Goal: Task Accomplishment & Management: Manage account settings

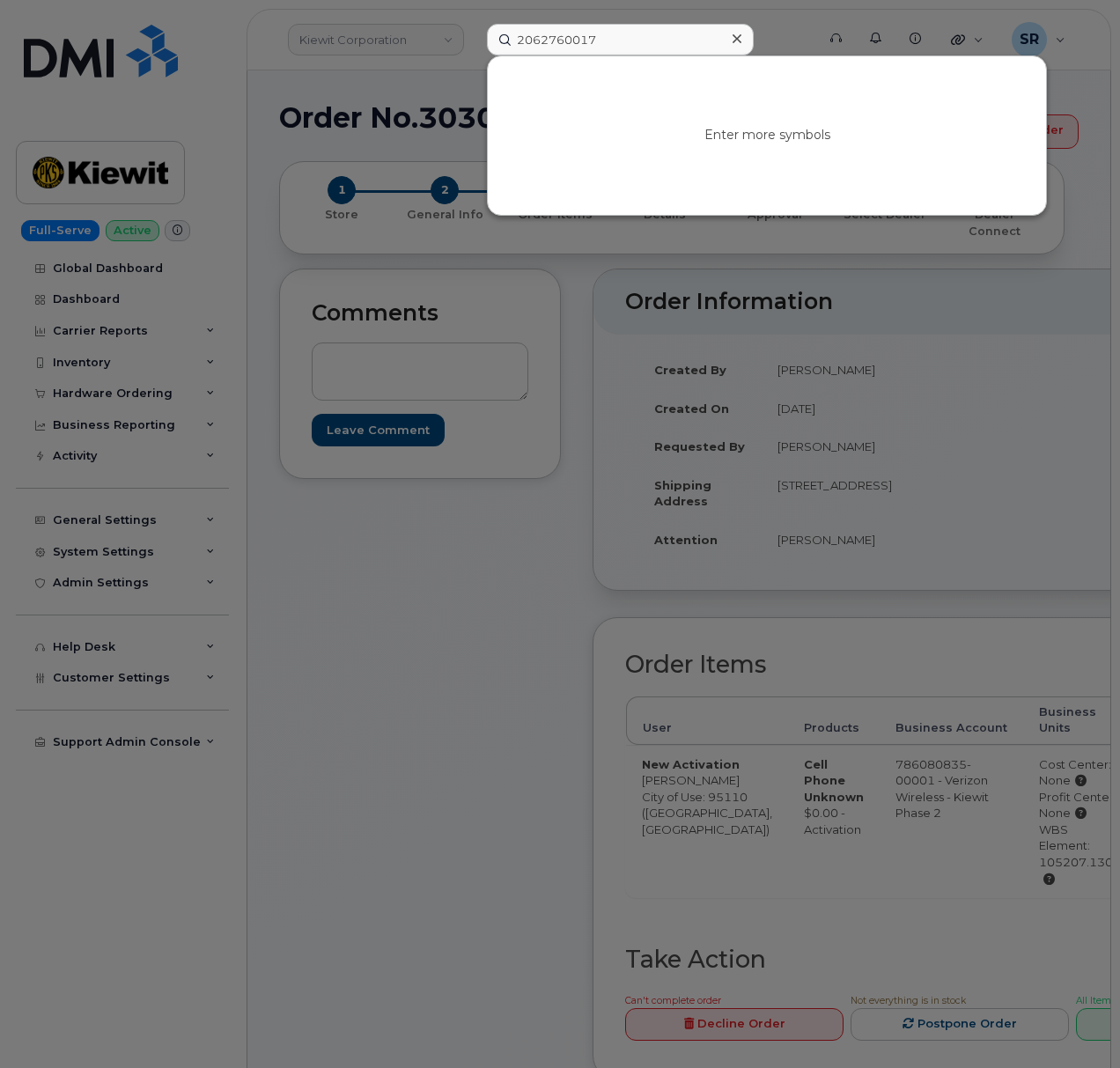
type input "2062760017"
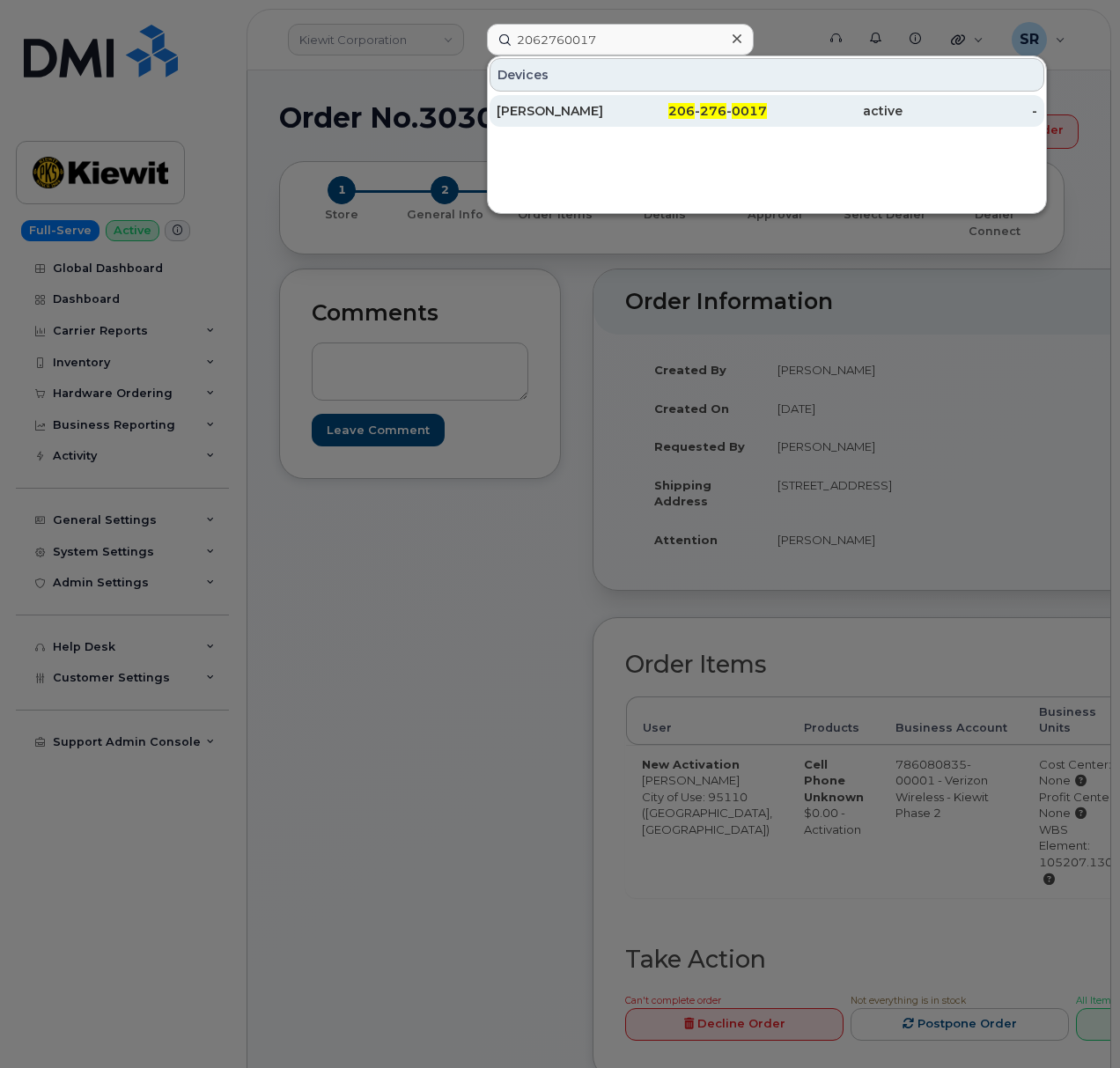
click at [592, 114] on div "[PERSON_NAME]" at bounding box center [564, 111] width 136 height 18
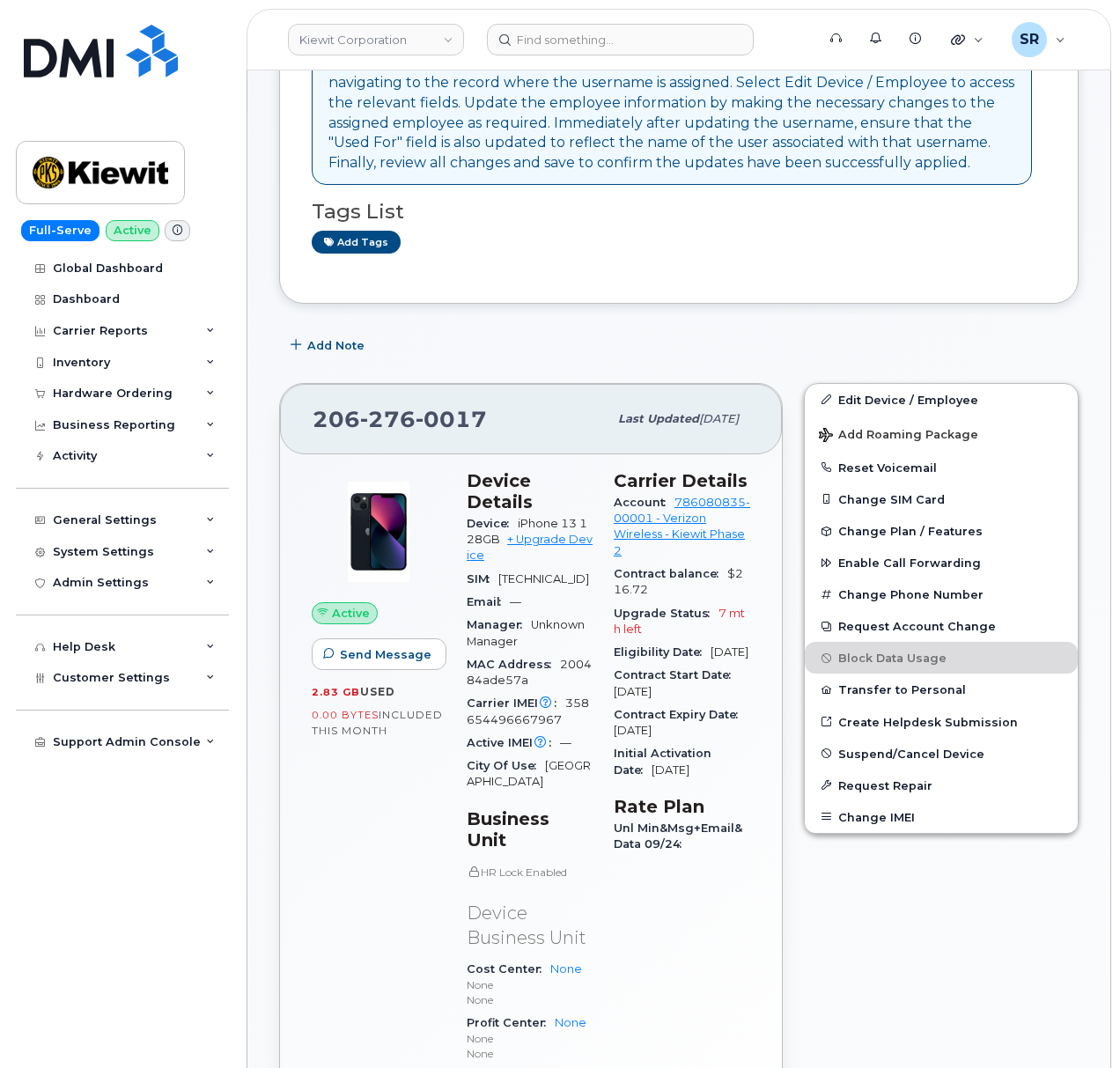
scroll to position [234, 0]
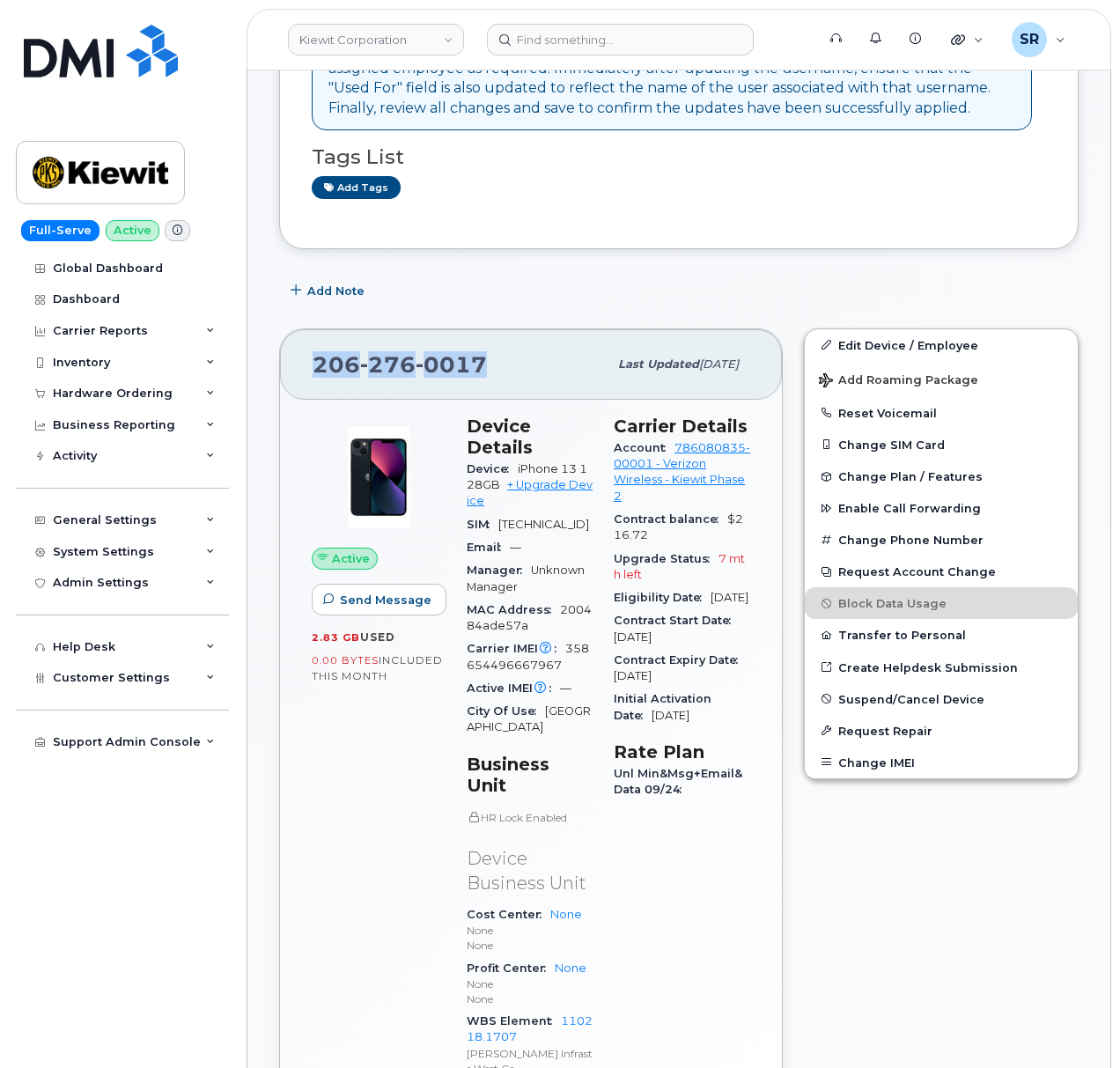
drag, startPoint x: 497, startPoint y: 356, endPoint x: 307, endPoint y: 367, distance: 190.3
click at [307, 367] on div "206 276 0017 Last updated Oct 06, 2025" at bounding box center [531, 364] width 502 height 70
click at [460, 349] on div "206 276 0017" at bounding box center [460, 364] width 295 height 37
drag, startPoint x: 478, startPoint y: 367, endPoint x: 294, endPoint y: 366, distance: 184.0
click at [294, 366] on div "206 276 0017 Last updated Oct 06, 2025" at bounding box center [531, 364] width 502 height 70
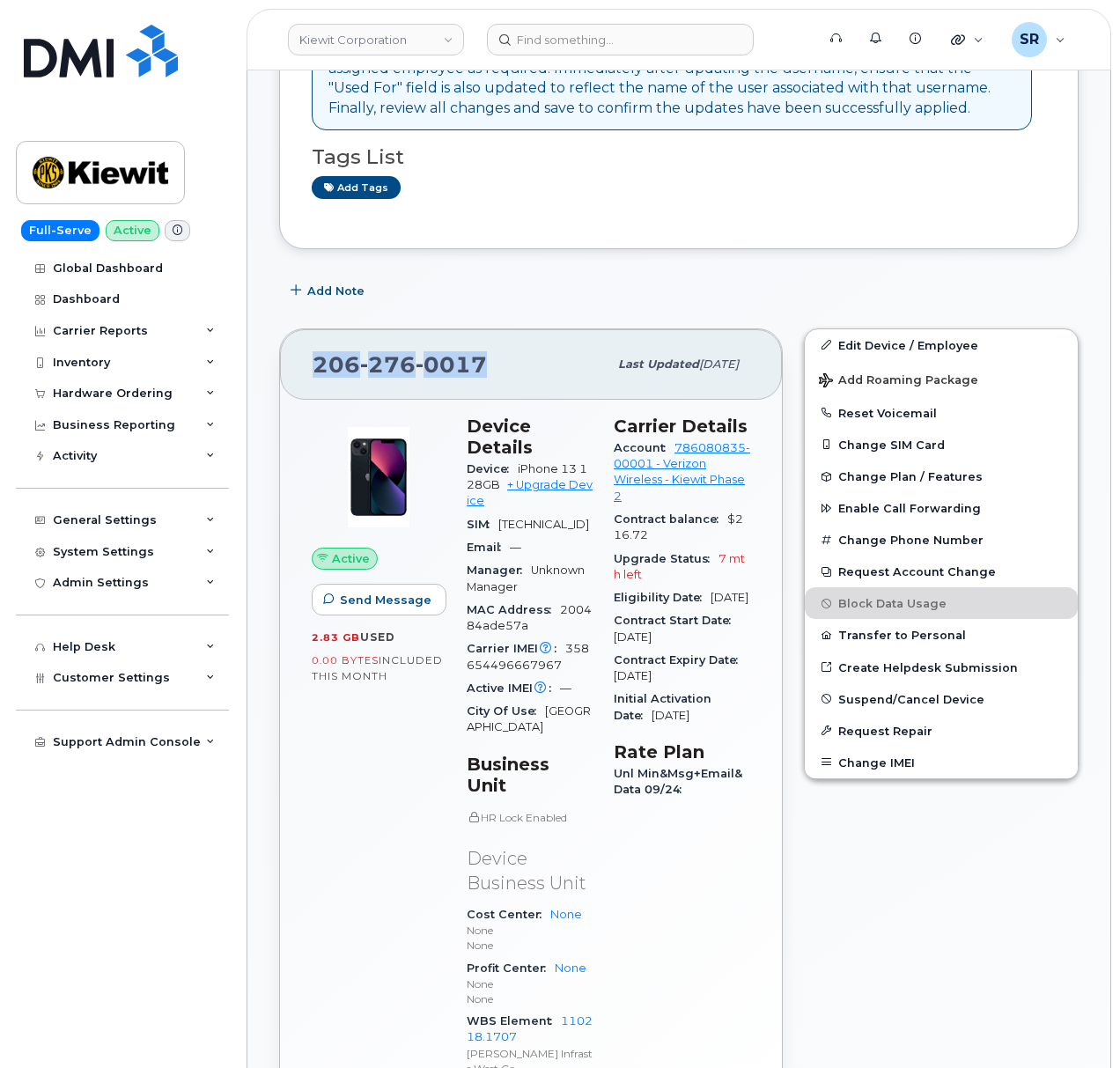
click at [493, 340] on div "206 276 0017 Last updated Oct 06, 2025" at bounding box center [531, 364] width 502 height 70
drag, startPoint x: 491, startPoint y: 361, endPoint x: 300, endPoint y: 349, distance: 191.4
click at [300, 349] on div "206 276 0017 Last updated Oct 06, 2025" at bounding box center [531, 364] width 502 height 70
drag, startPoint x: 494, startPoint y: 357, endPoint x: 311, endPoint y: 367, distance: 183.3
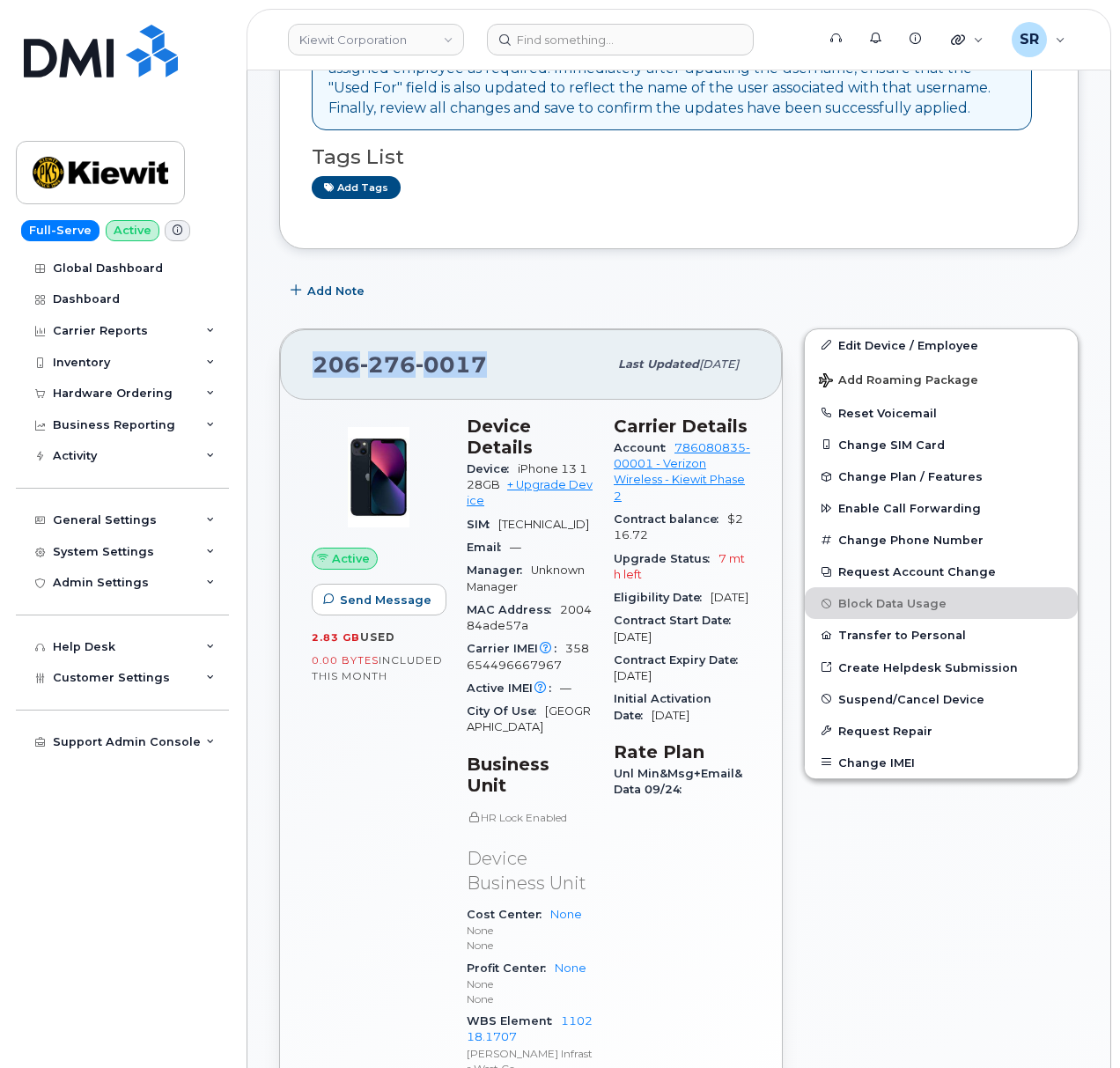
click at [311, 367] on div "206 276 0017 Last updated Oct 06, 2025" at bounding box center [531, 364] width 502 height 70
click at [544, 322] on div "206 276 0017 Last updated Oct 06, 2025 Active Send Message 2.83 GB  used 0.00 B…" at bounding box center [530, 758] width 524 height 882
drag, startPoint x: 487, startPoint y: 361, endPoint x: 318, endPoint y: 360, distance: 169.0
click at [318, 360] on div "206 276 0017" at bounding box center [460, 364] width 295 height 37
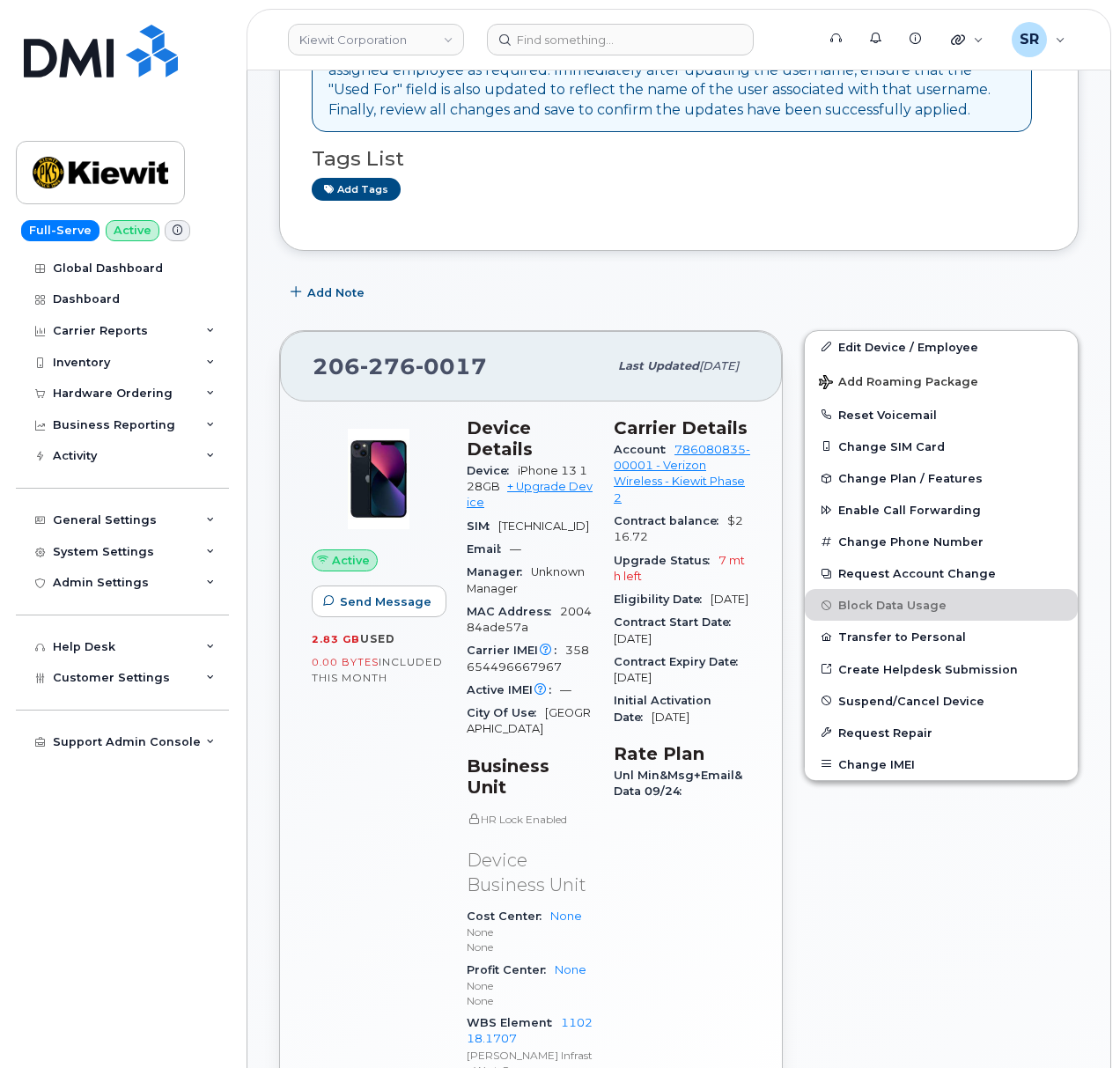
scroll to position [0, 0]
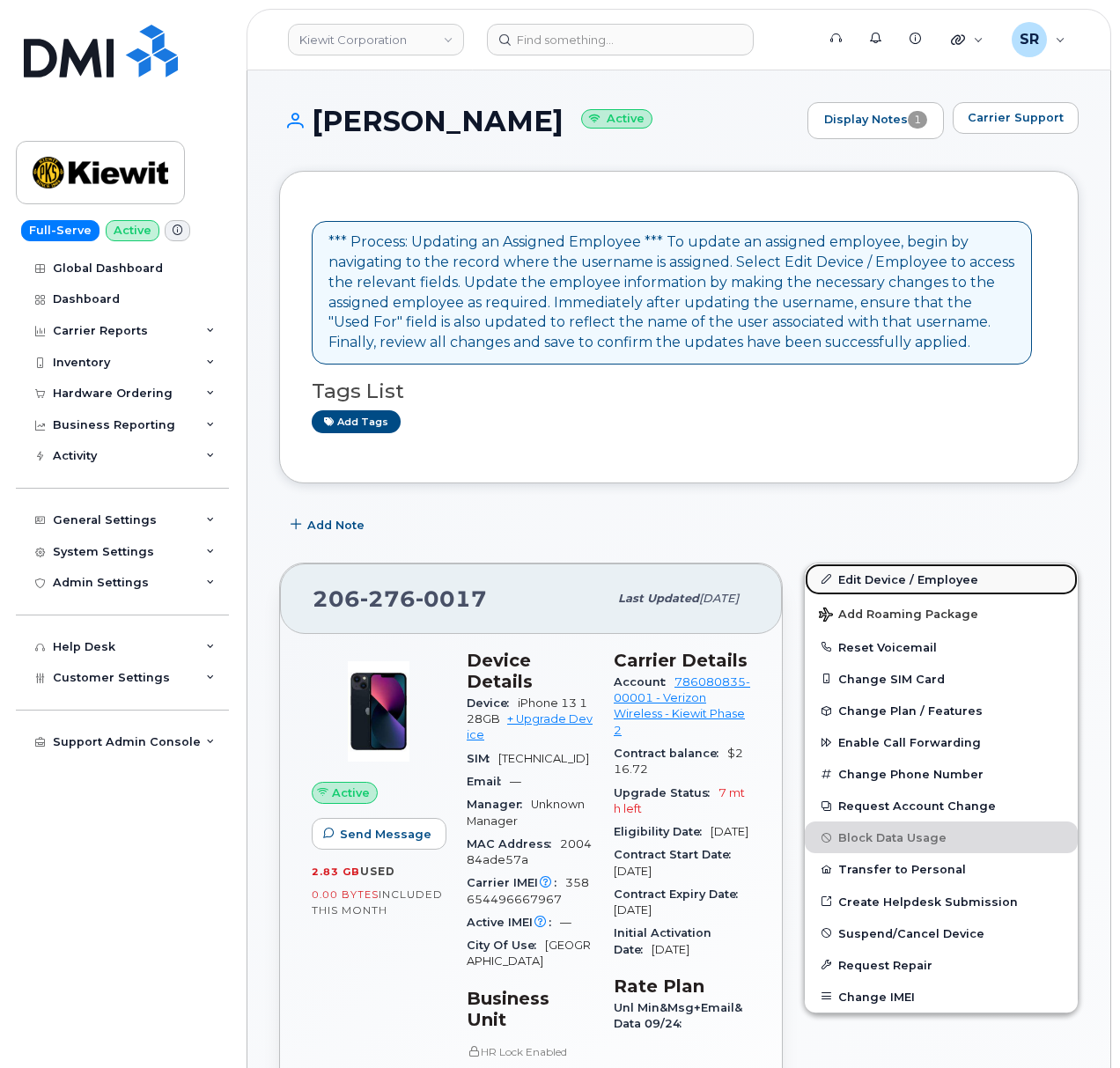
click at [909, 575] on link "Edit Device / Employee" at bounding box center [941, 579] width 273 height 31
click at [894, 577] on link "Edit Device / Employee" at bounding box center [941, 579] width 273 height 31
click at [836, 514] on div "Add Note" at bounding box center [679, 525] width 800 height 31
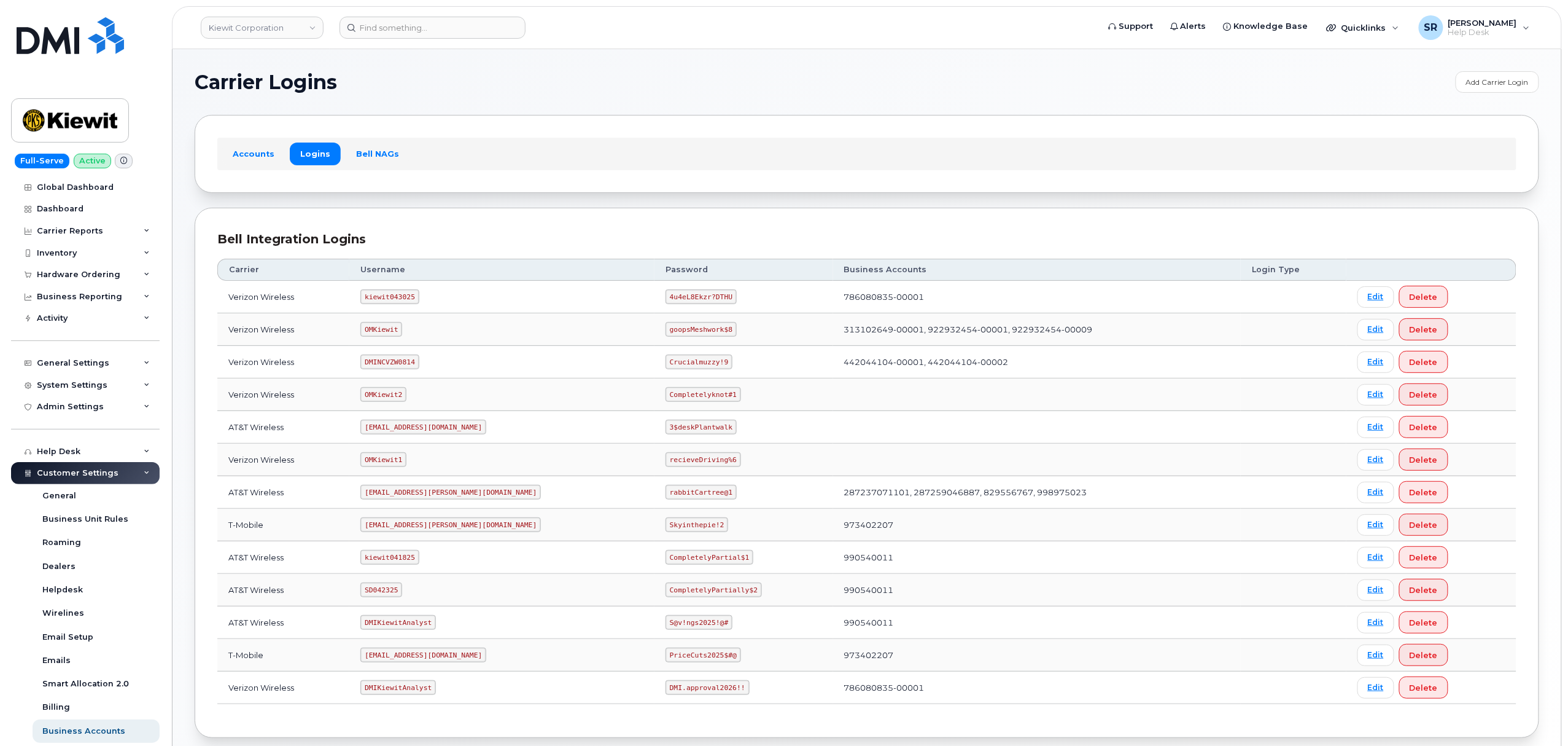
click at [385, 294] on code "kiewit043025" at bounding box center [389, 297] width 59 height 15
click at [387, 300] on code "kiewit043025" at bounding box center [389, 297] width 59 height 15
copy code "kiewit043025"
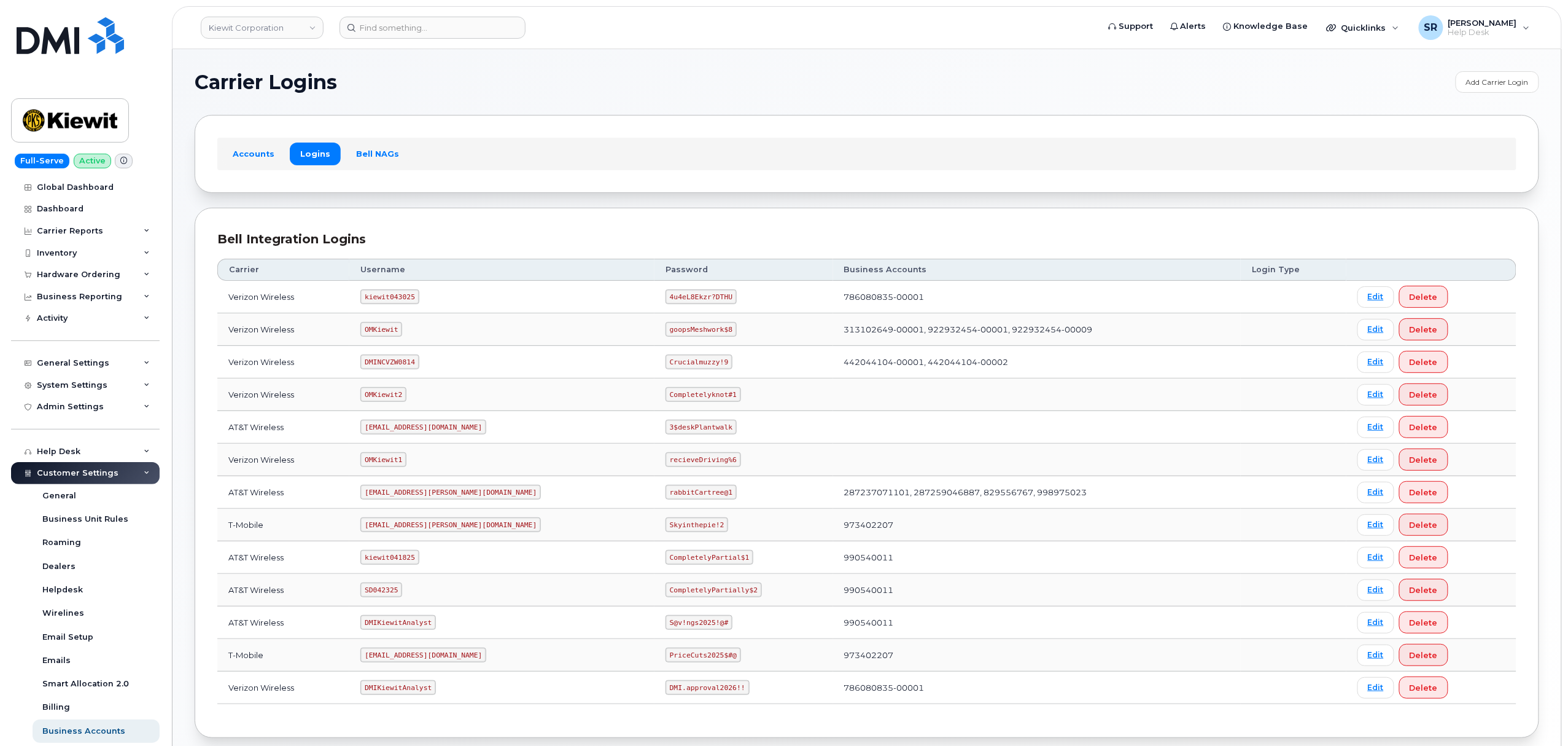
click at [665, 298] on code "4u4eL8Ekzr?DTHU" at bounding box center [701, 297] width 71 height 15
copy code "4u4eL8Ekzr?DTHU"
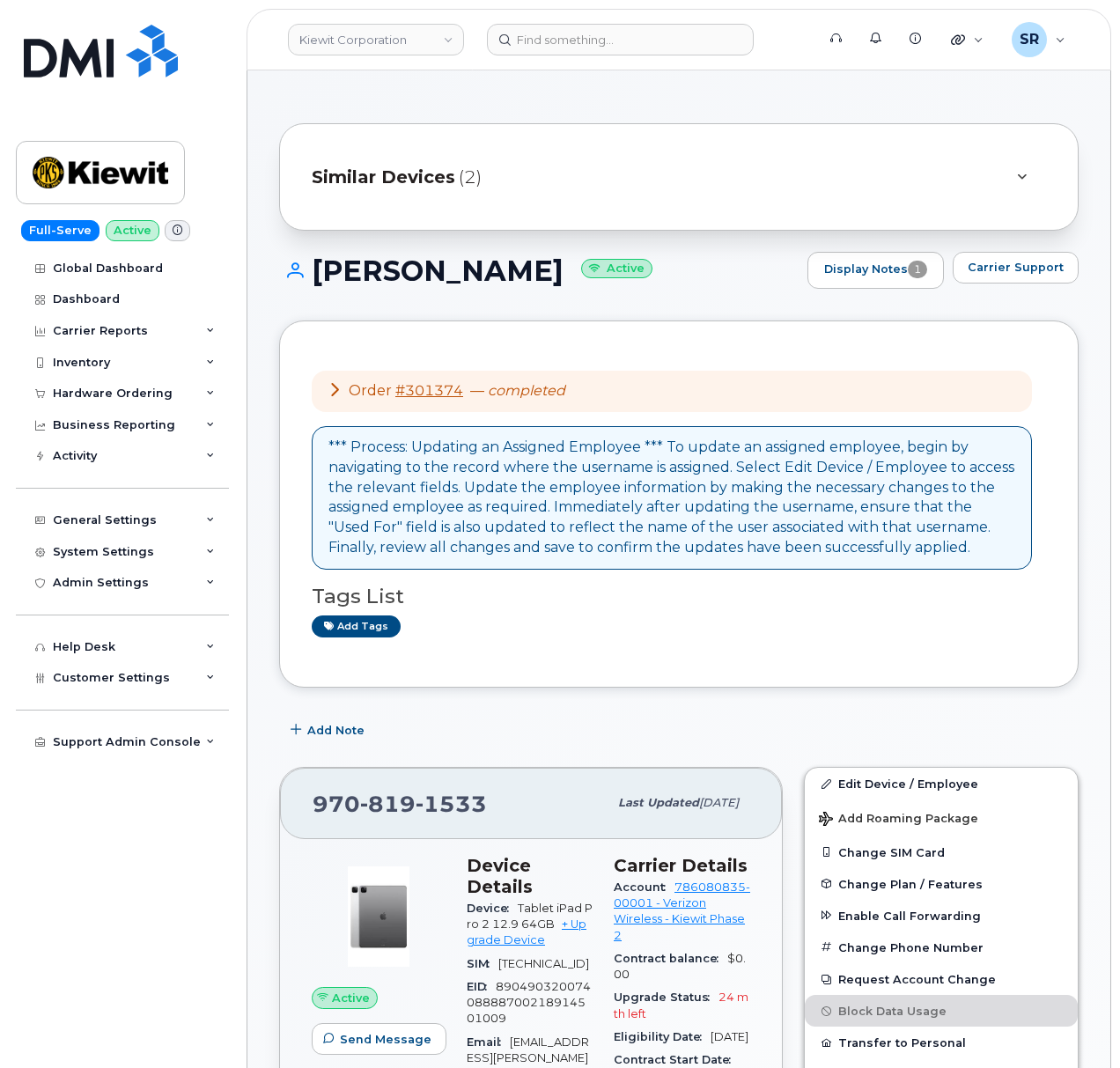
scroll to position [352, 0]
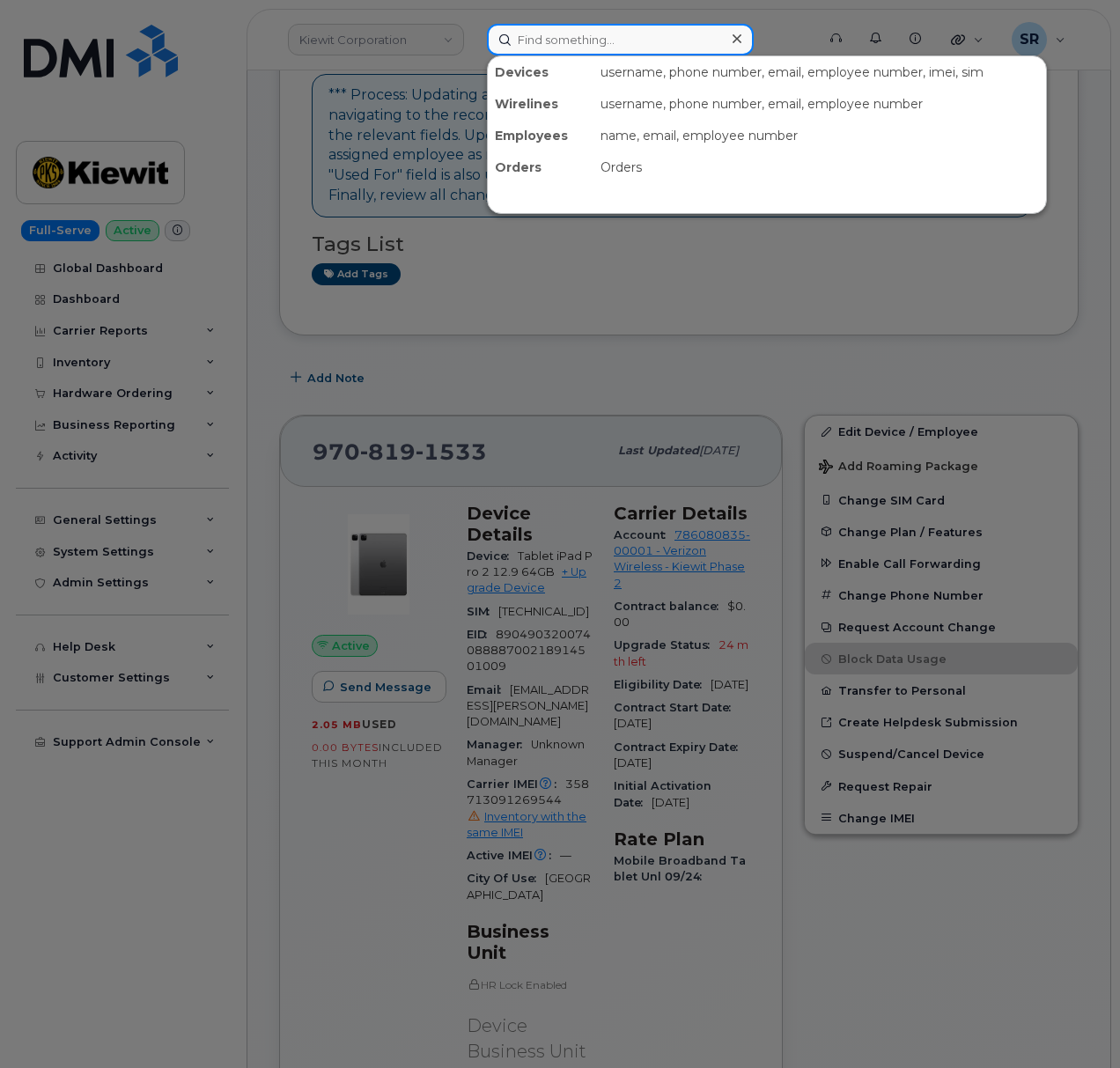
click at [594, 36] on input at bounding box center [620, 39] width 267 height 31
paste input "9715096213"
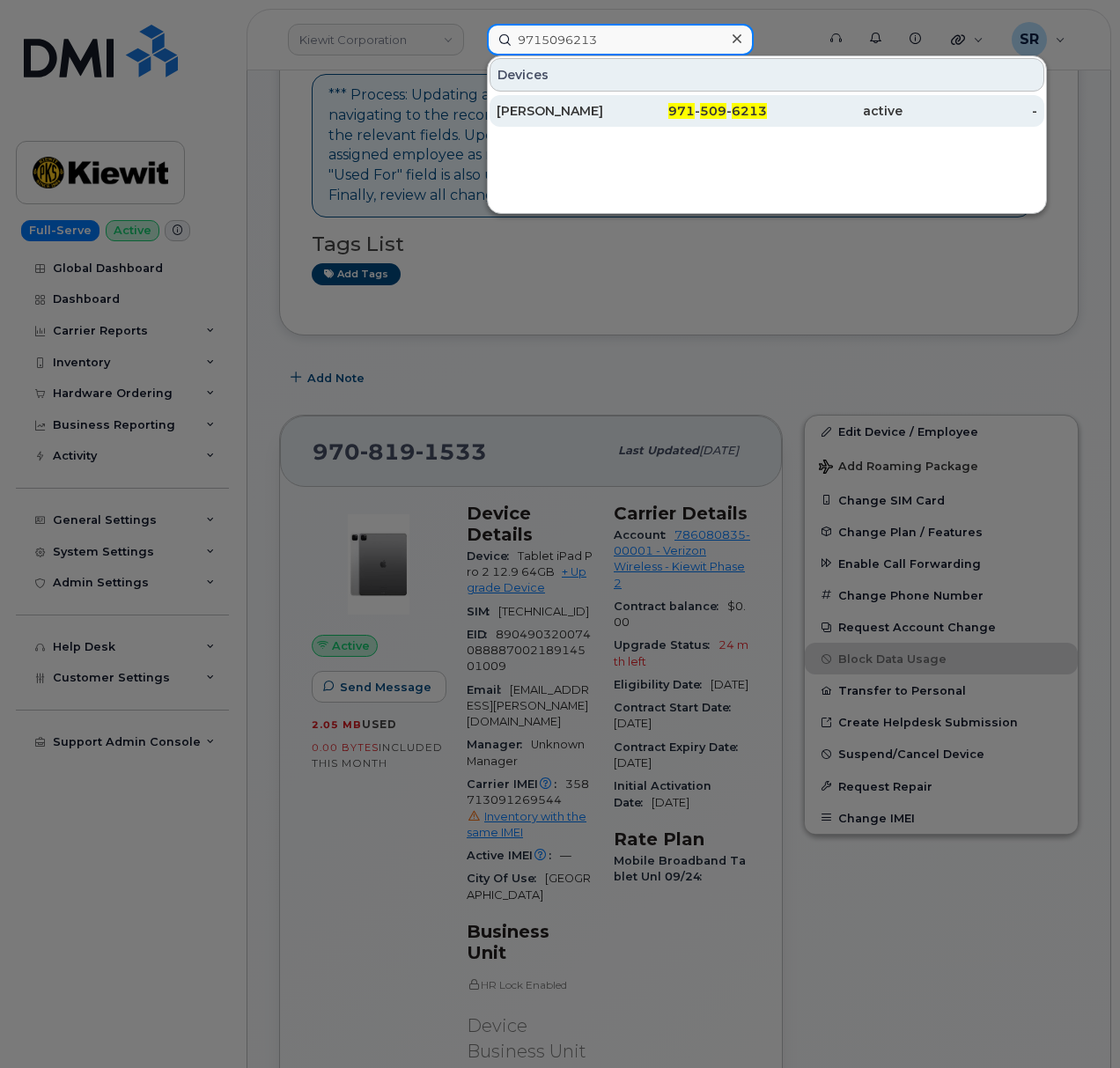
type input "9715096213"
click at [648, 100] on div "971 - 509 - 6213" at bounding box center [699, 110] width 136 height 31
click at [620, 109] on div "[PERSON_NAME]" at bounding box center [564, 111] width 136 height 18
click at [617, 106] on div "[PERSON_NAME]" at bounding box center [564, 111] width 136 height 18
click at [778, 110] on div "active" at bounding box center [834, 111] width 136 height 18
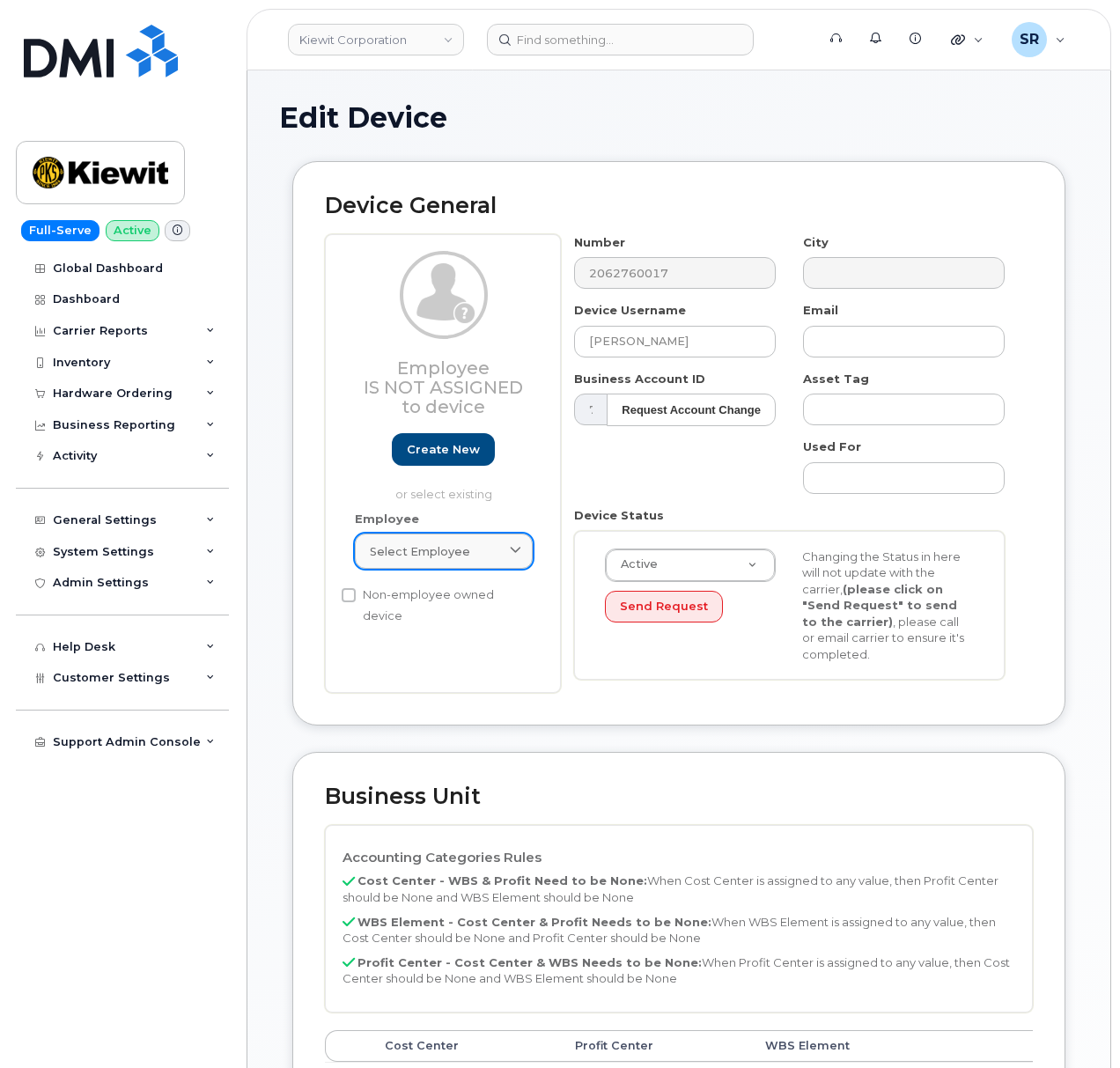
click at [498, 557] on div "Select employee" at bounding box center [443, 551] width 147 height 17
paste input "[PERSON_NAME]"
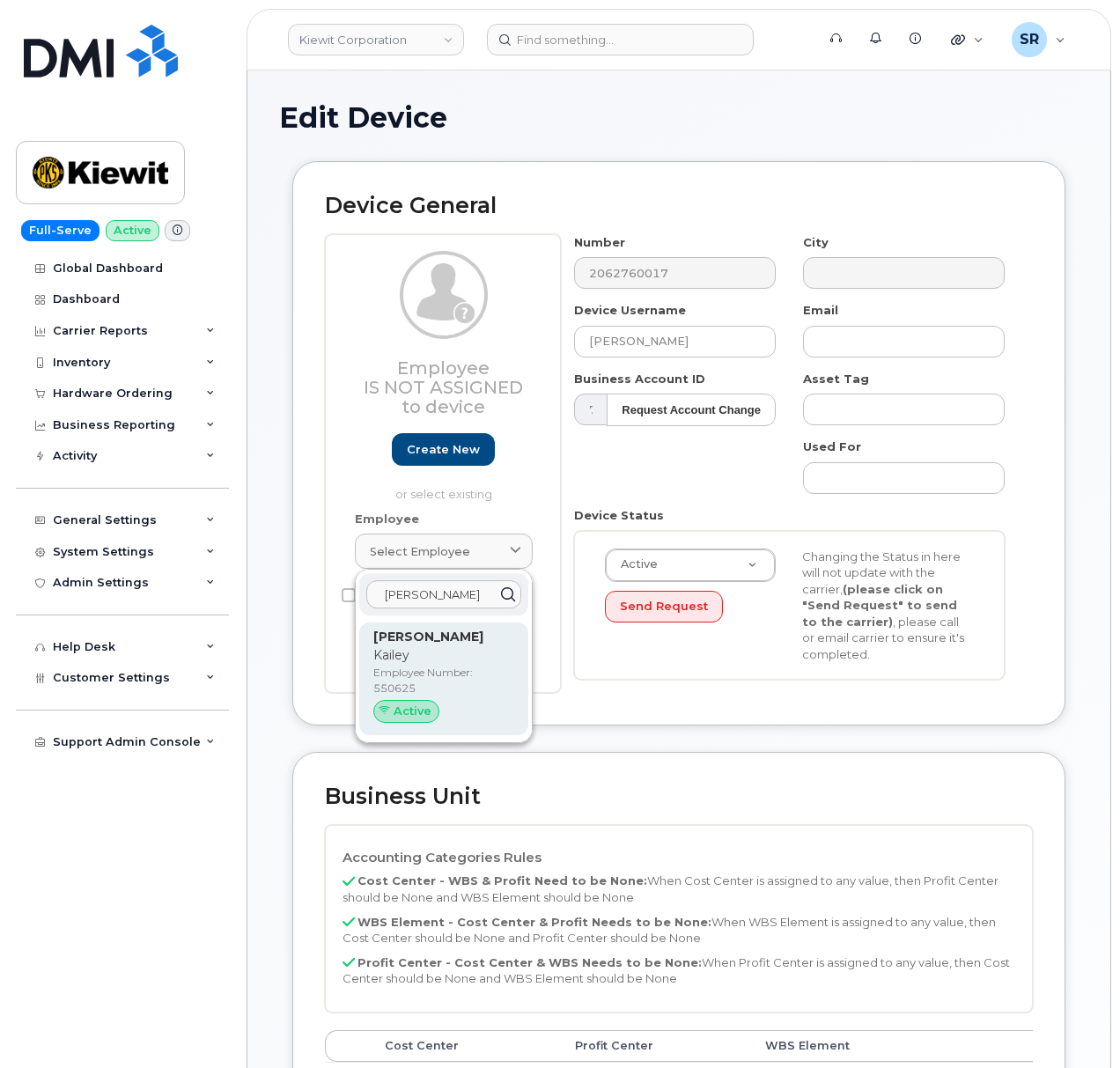
type input "[PERSON_NAME]"
click at [438, 659] on p "Kailey" at bounding box center [443, 655] width 141 height 19
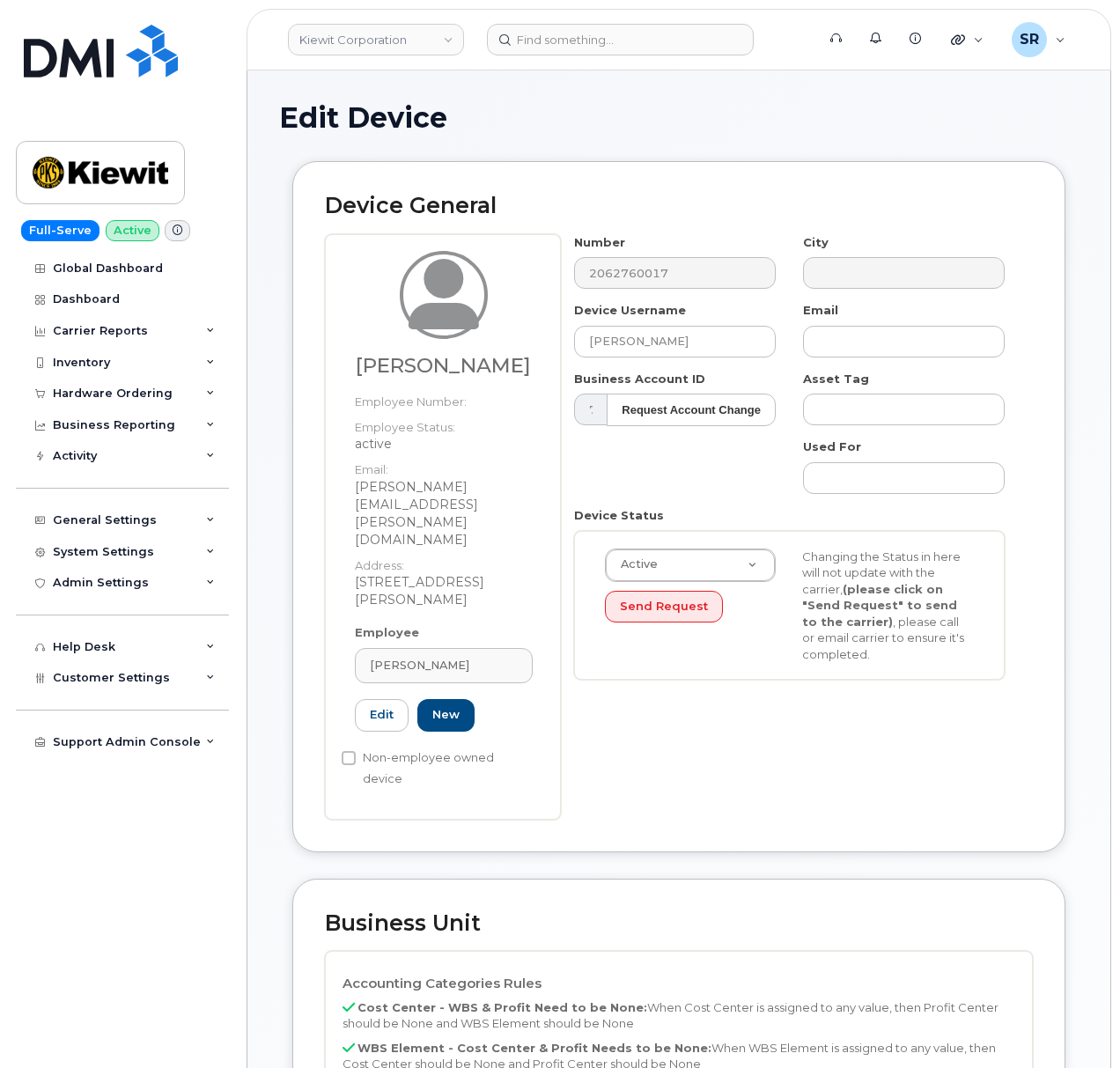
type input "550625"
type input "Kailey Feistner"
type input "kailey.feistner@kiewit.com"
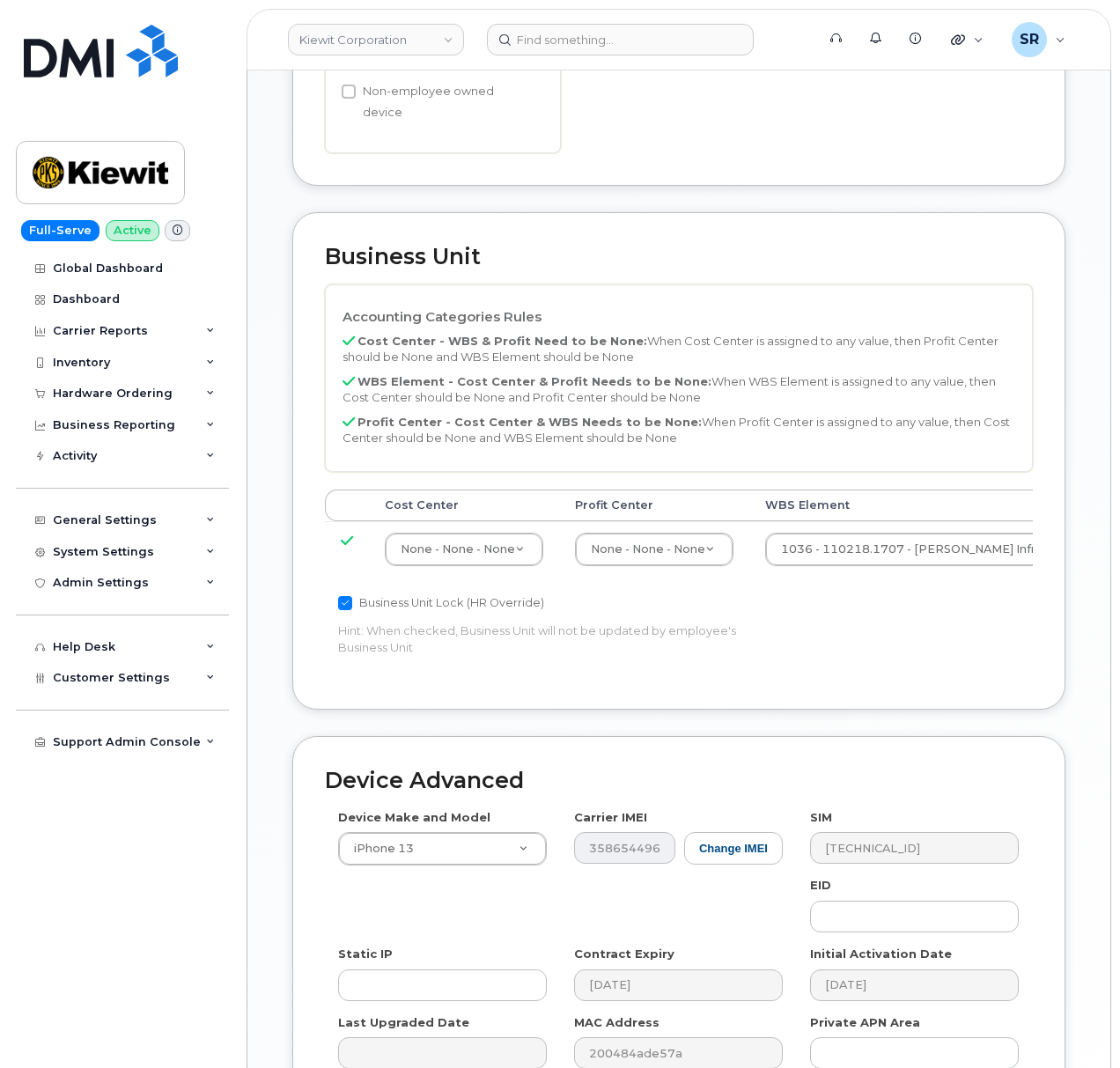
scroll to position [779, 0]
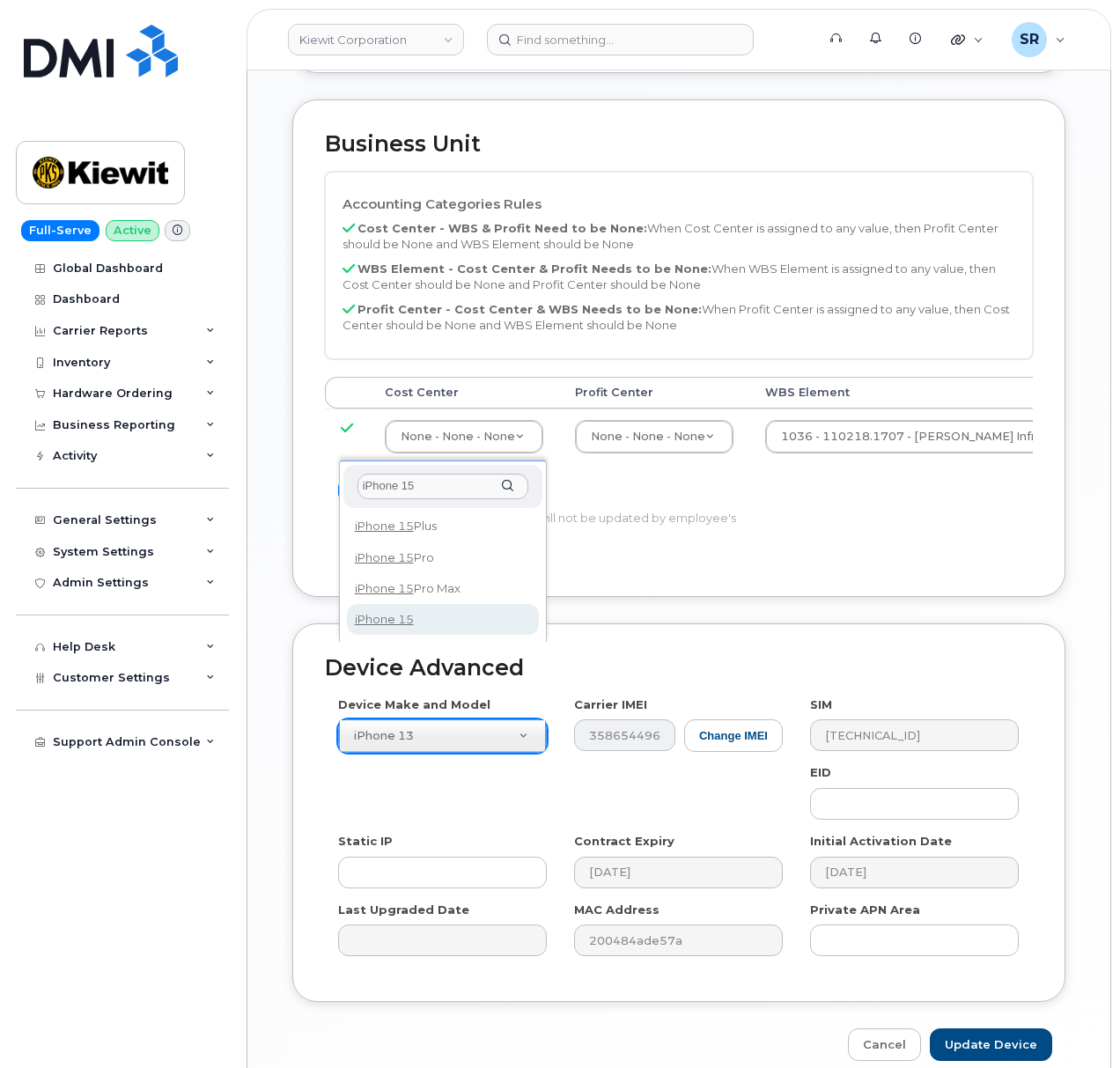
type input "iPhone 15"
select select "3031"
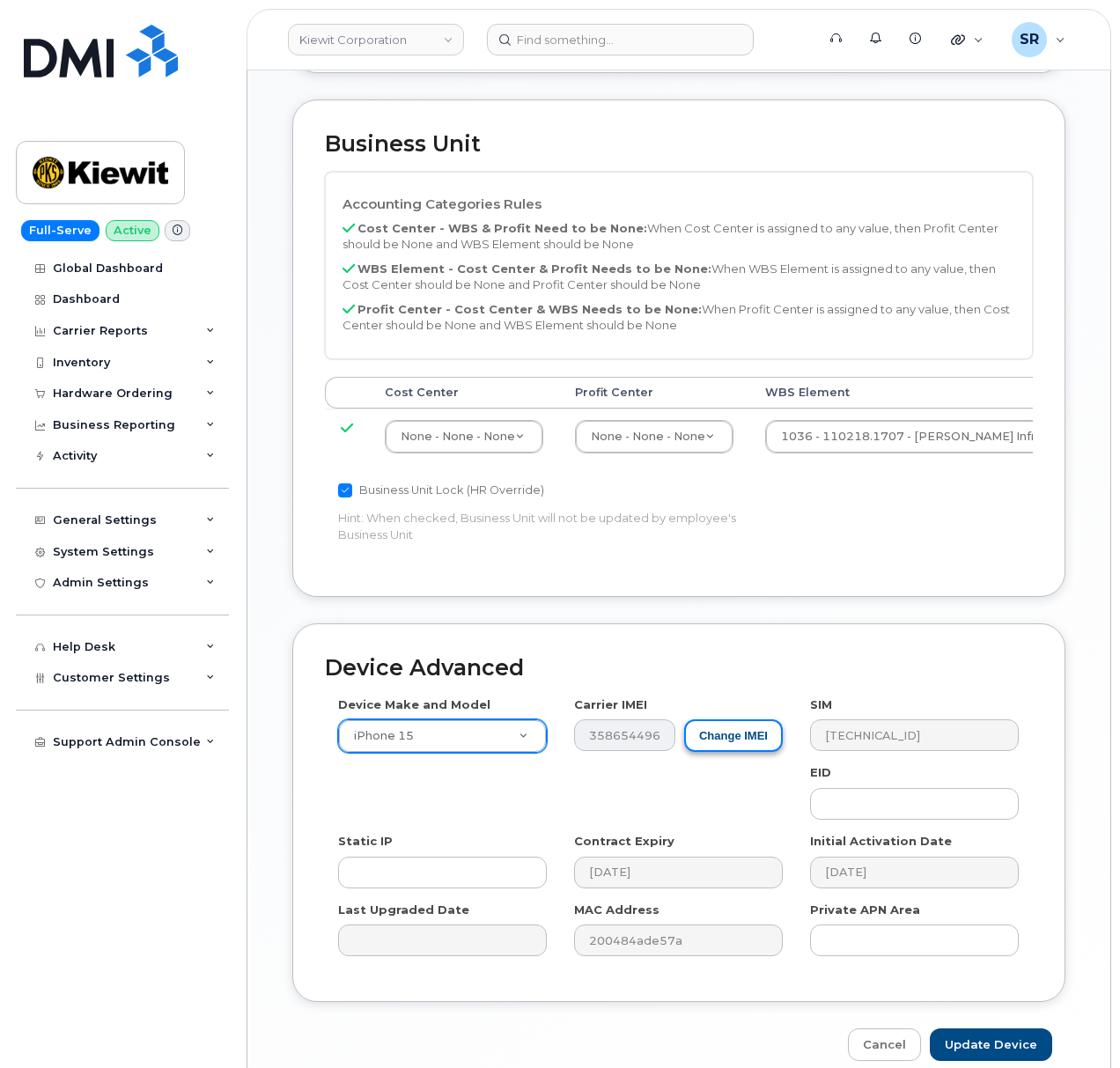
click at [740, 719] on button "Change IMEI" at bounding box center [733, 735] width 99 height 32
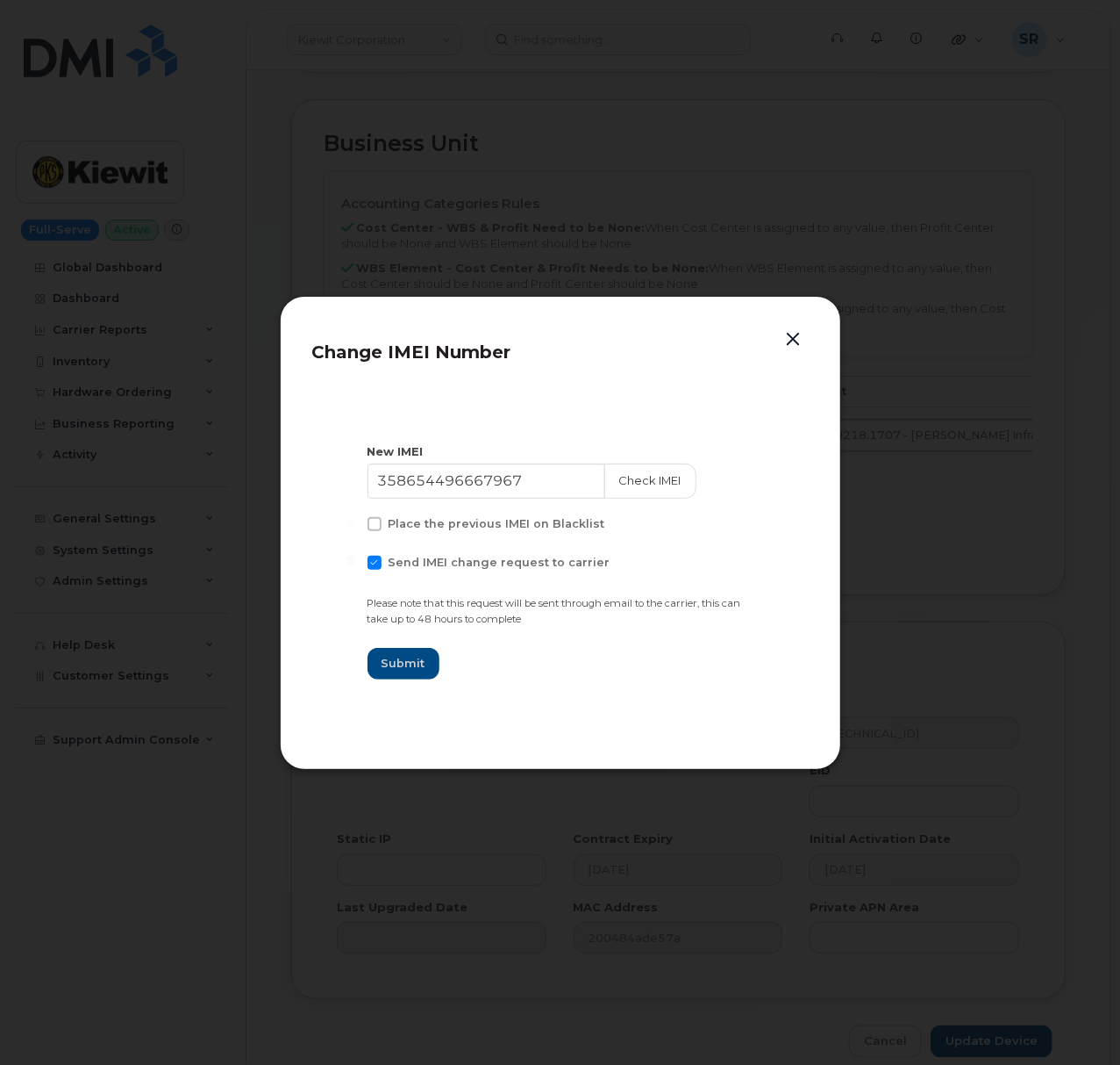
click at [448, 560] on span "Send IMEI change request to carrier" at bounding box center [499, 563] width 222 height 14
click at [355, 560] on input "Send IMEI change request to carrier" at bounding box center [350, 560] width 9 height 9
checkbox input "false"
drag, startPoint x: 551, startPoint y: 479, endPoint x: 204, endPoint y: 459, distance: 347.6
click at [204, 459] on div "Change IMEI Number New IMEI 358654496667967 Check IMEI Place the previous IMEI …" at bounding box center [560, 532] width 1120 height 1065
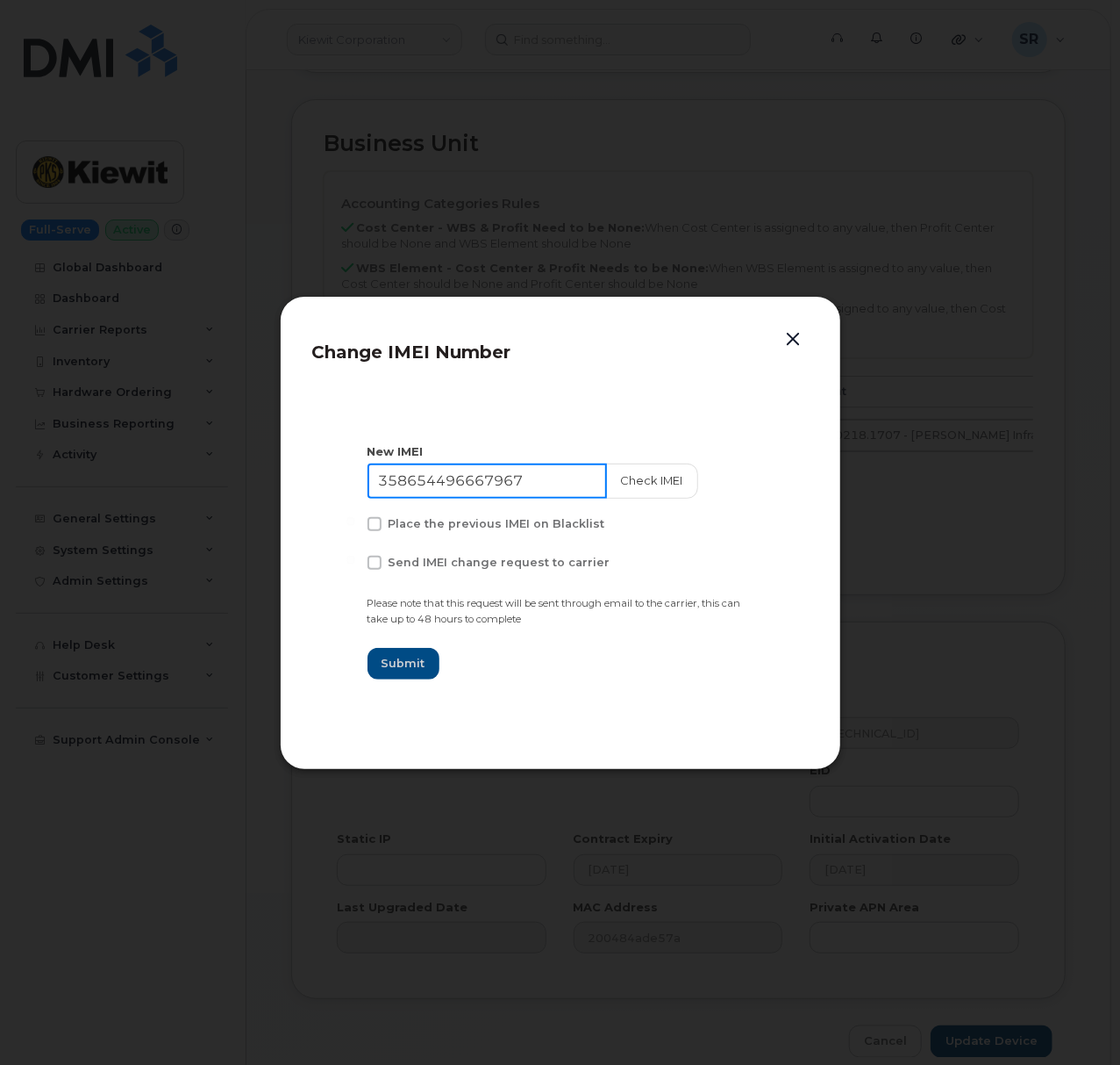
paste input "5135952195761"
type input "355135952195761"
click at [421, 667] on span "Submit" at bounding box center [403, 663] width 44 height 17
type input "355135952195761"
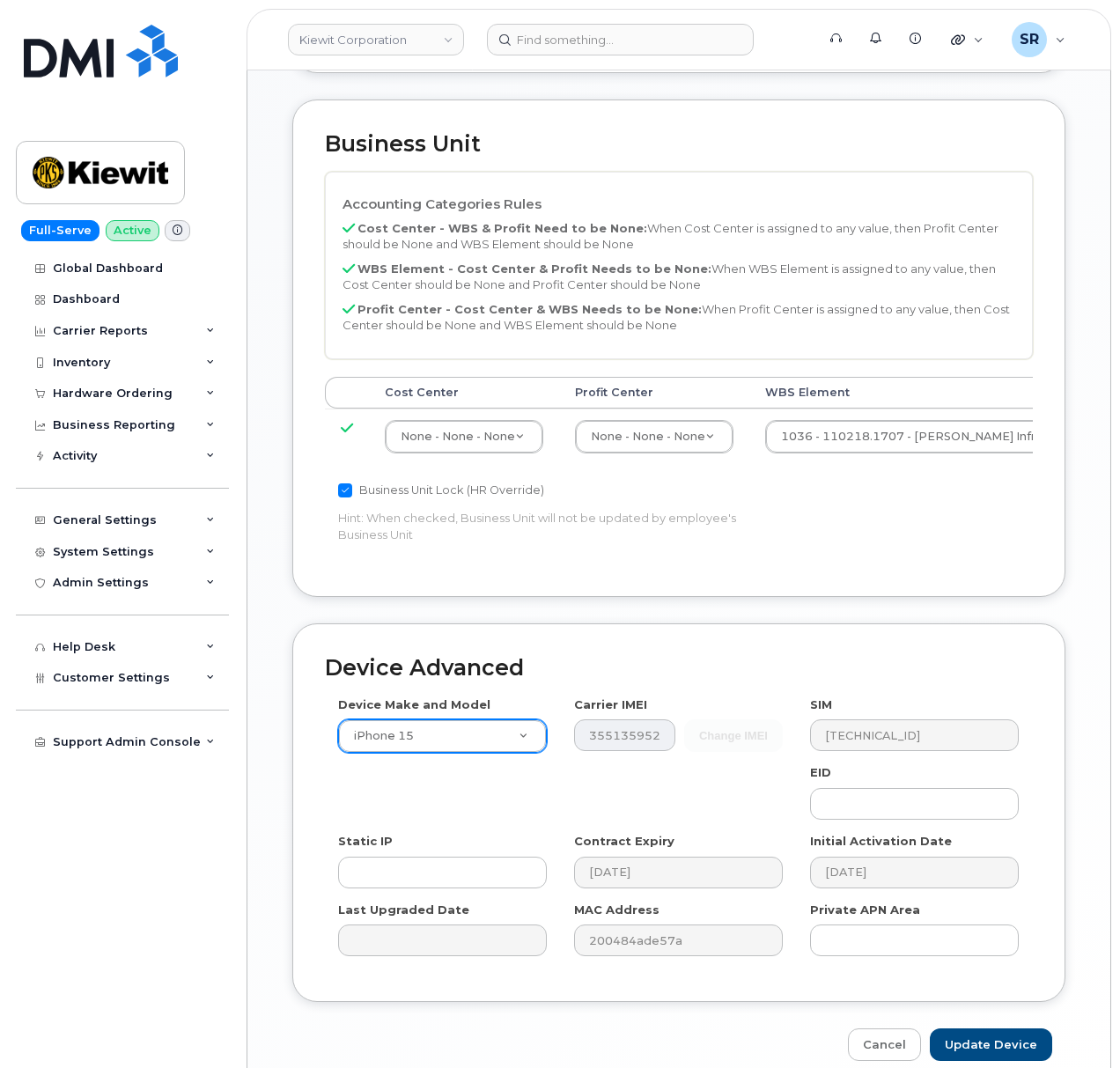
click at [724, 623] on div "Device Advanced Device Make and Model iPhone 15 Android TCL 502 Watch Apple Wat…" at bounding box center [679, 812] width 773 height 379
click at [1019, 1028] on input "Update Device" at bounding box center [990, 1044] width 122 height 32
type input "Saving..."
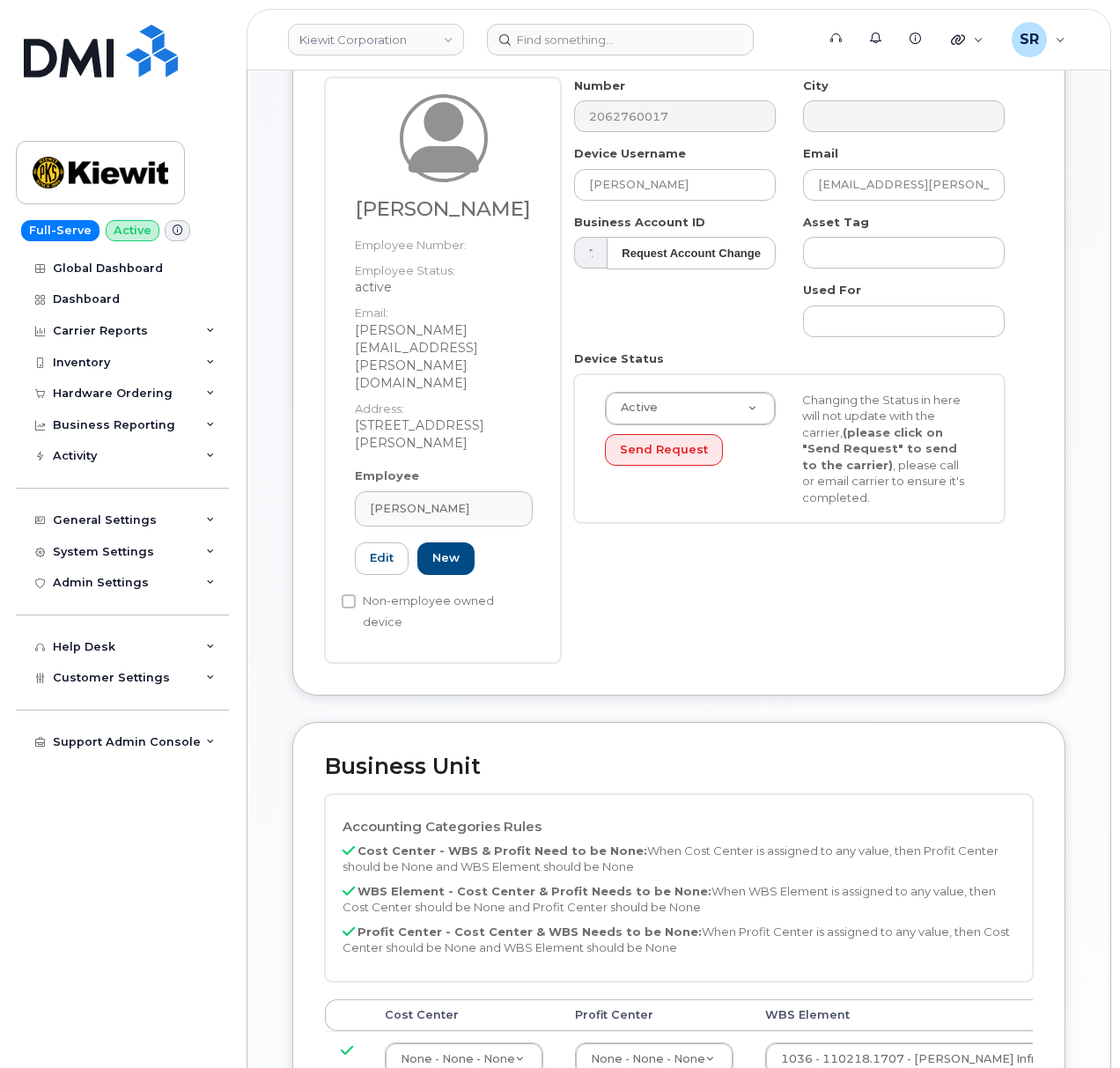
scroll to position [0, 0]
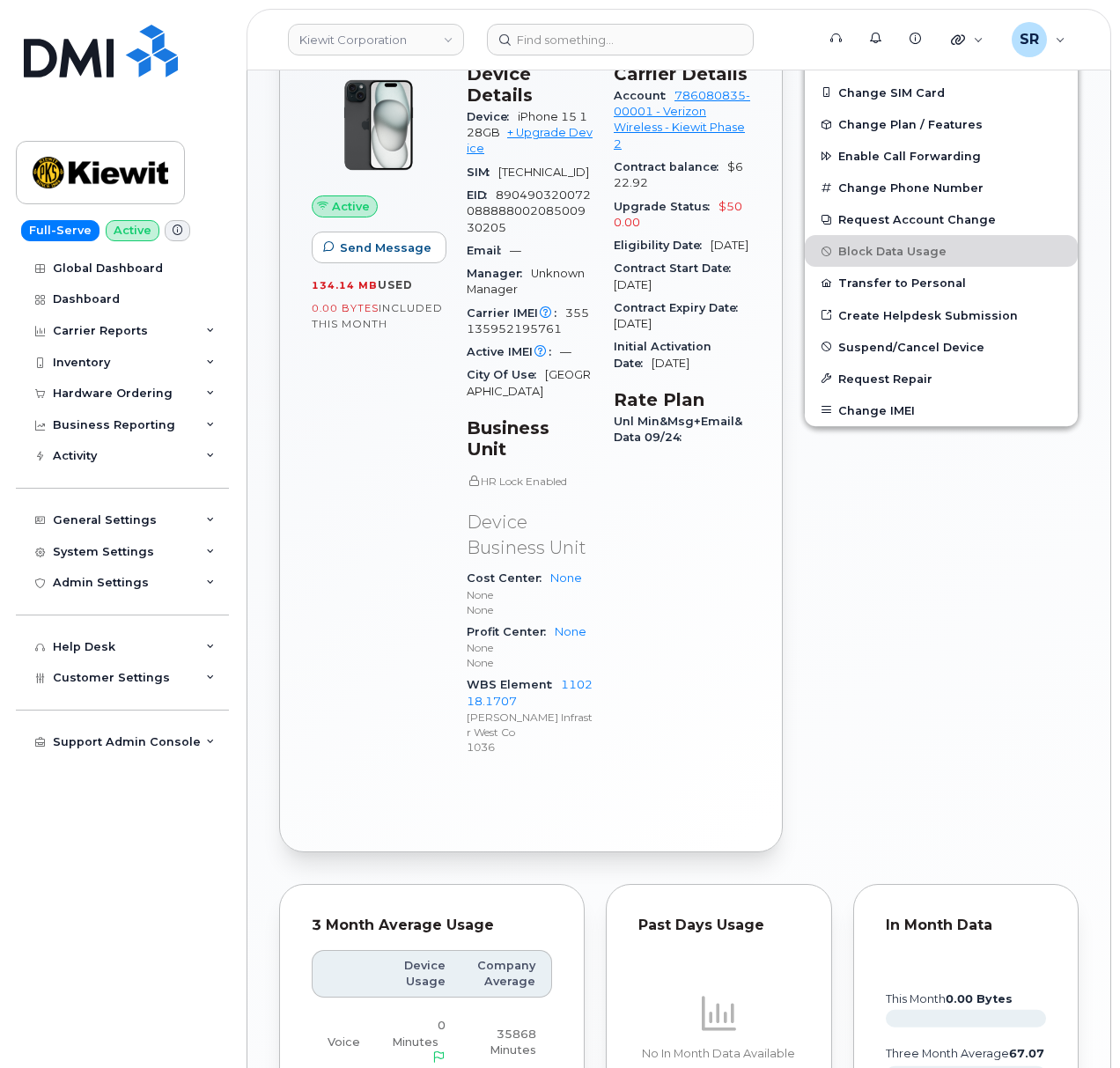
scroll to position [117, 0]
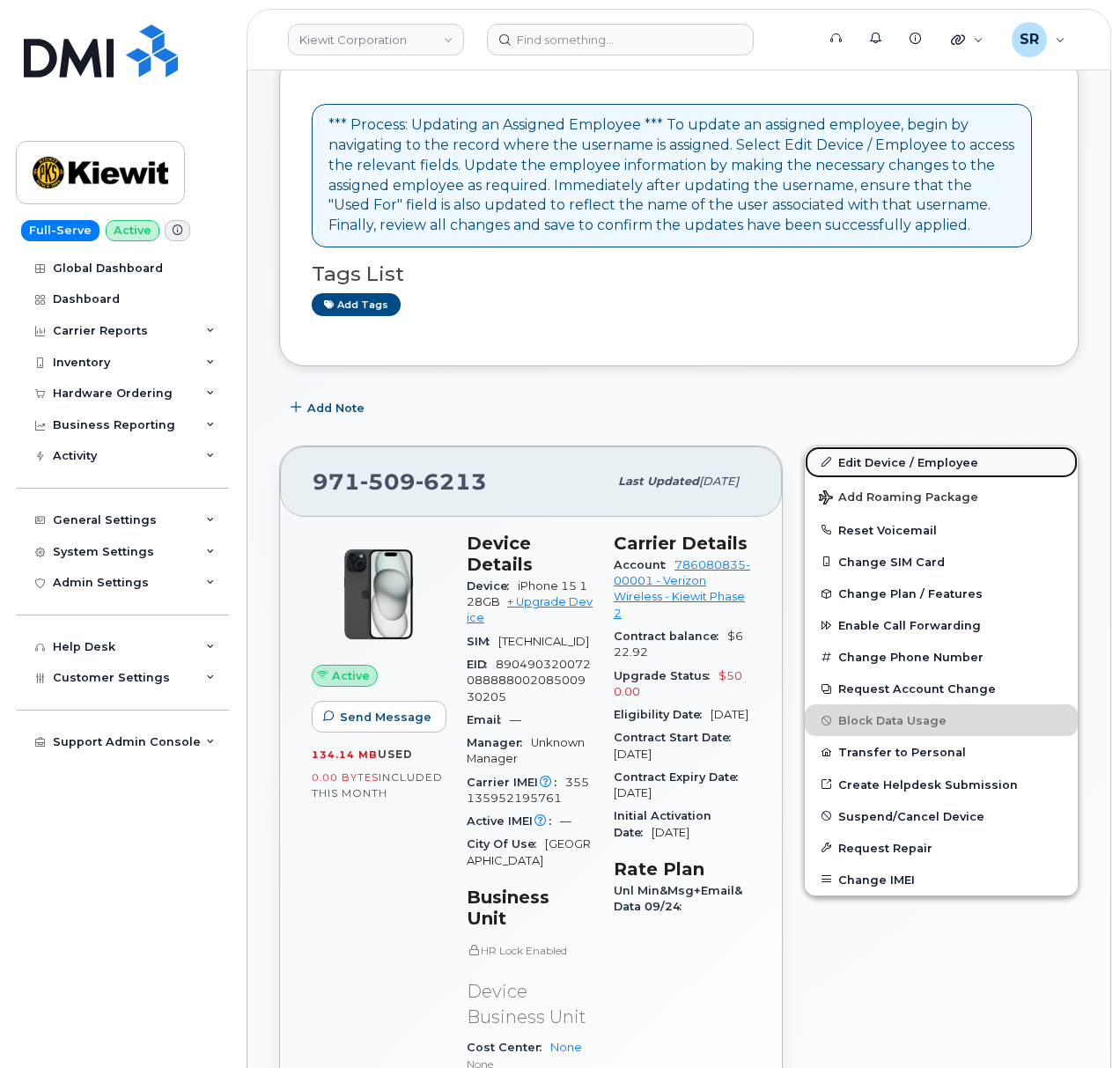
click at [919, 467] on link "Edit Device / Employee" at bounding box center [941, 462] width 273 height 31
click at [898, 467] on link "Edit Device / Employee" at bounding box center [941, 462] width 273 height 31
click at [963, 466] on link "Edit Device / Employee" at bounding box center [941, 462] width 273 height 31
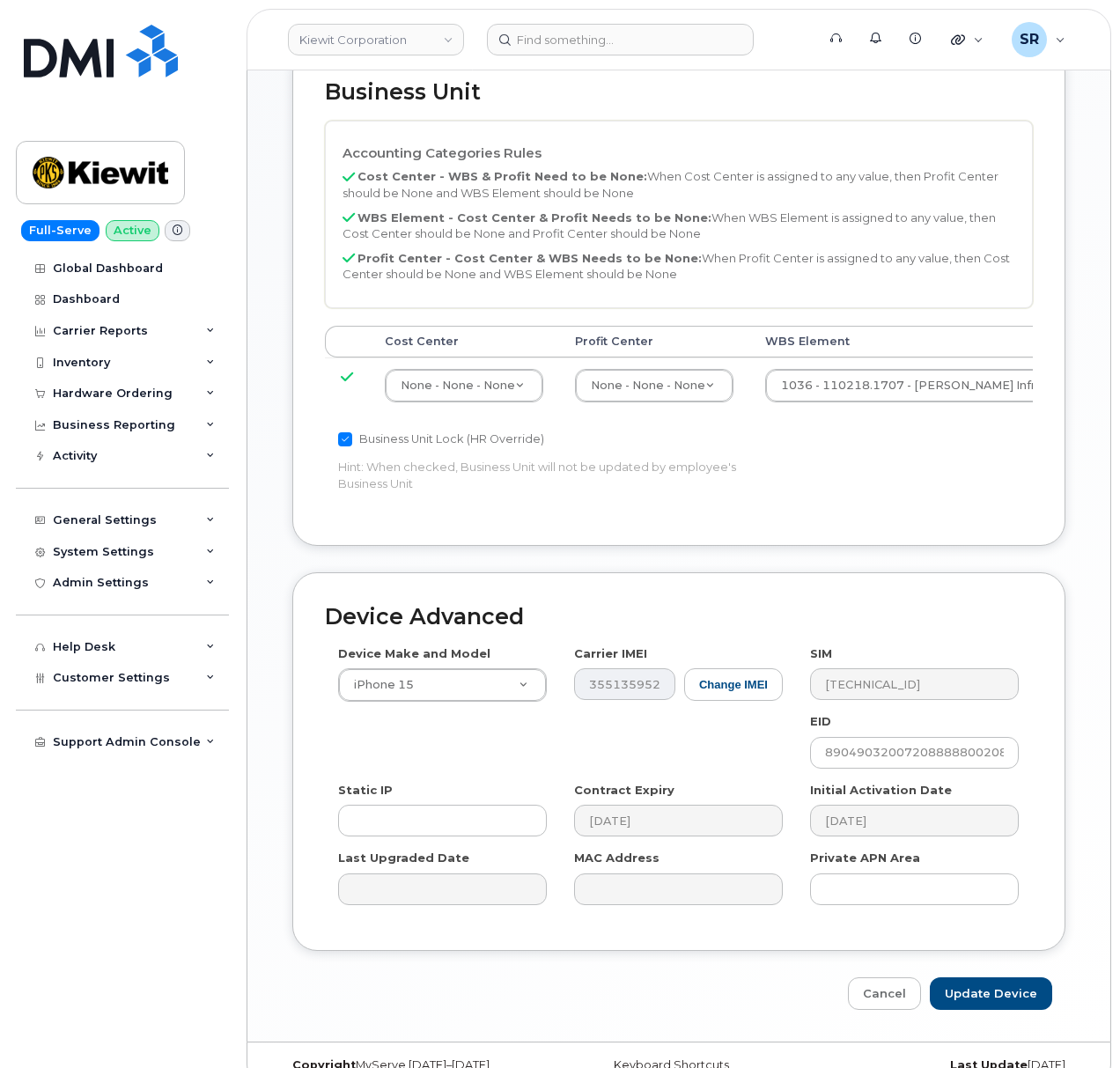
scroll to position [744, 0]
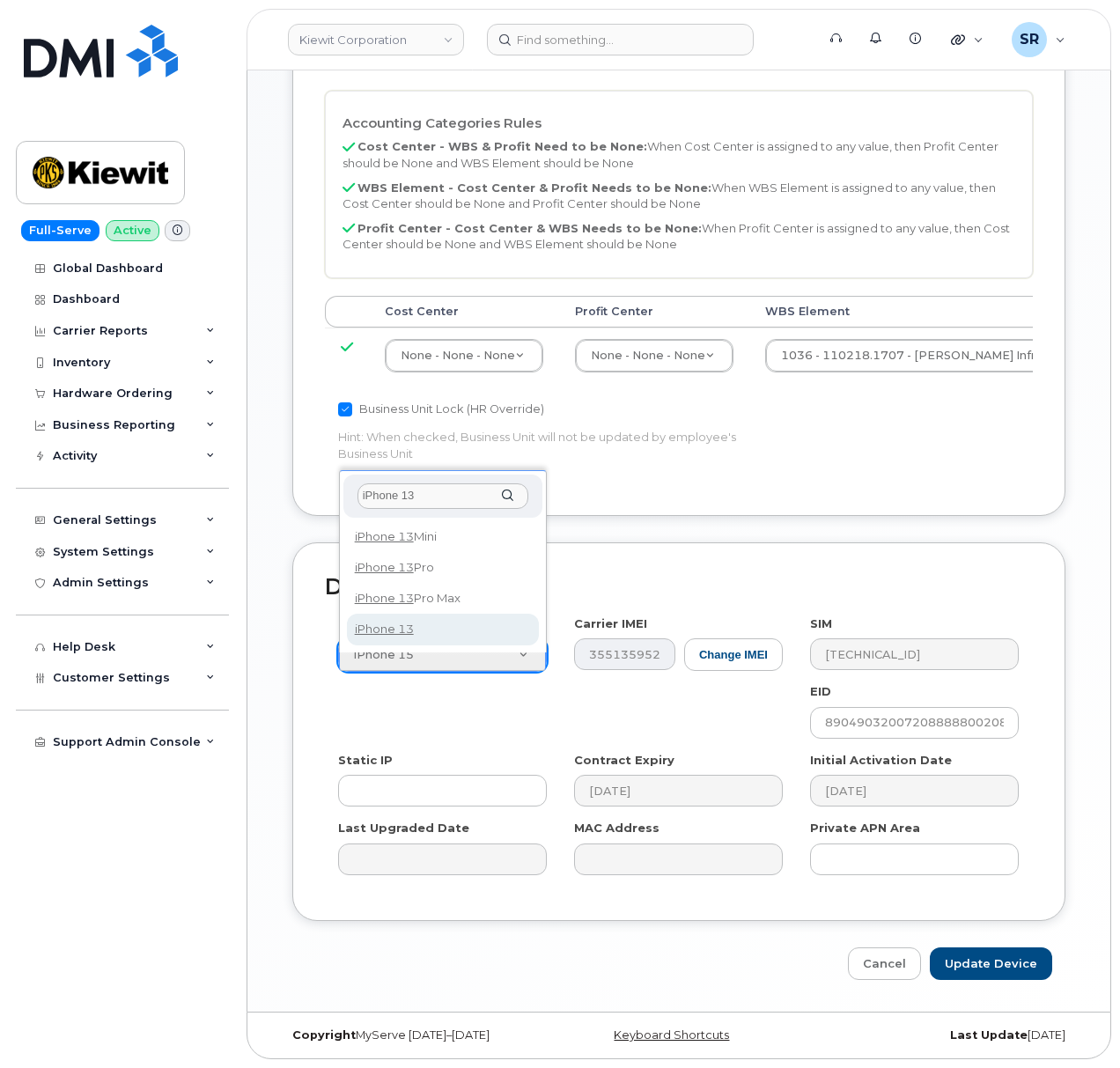
type input "iPhone 13"
select select "2612"
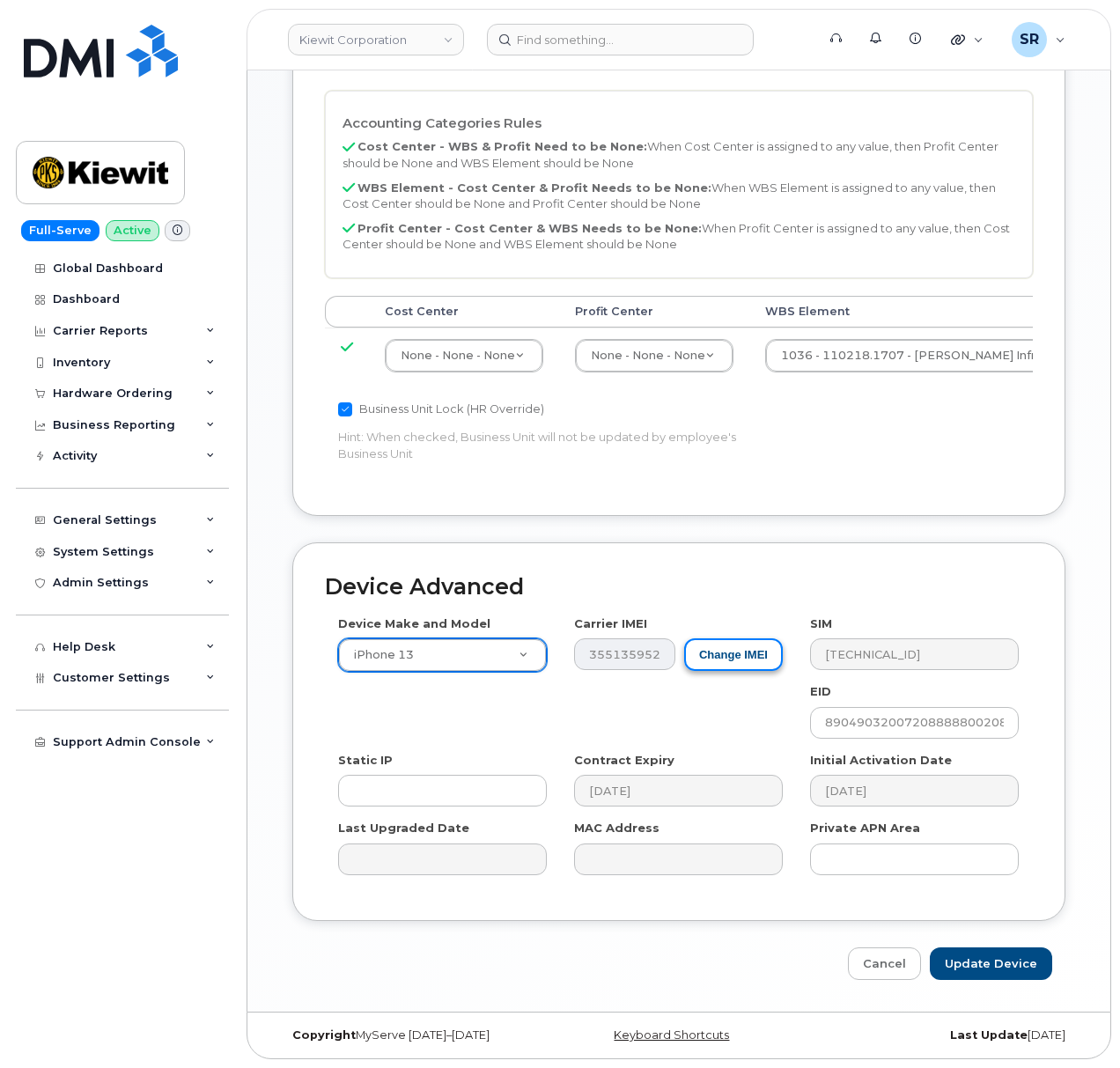
click at [721, 659] on button "Change IMEI" at bounding box center [733, 654] width 99 height 32
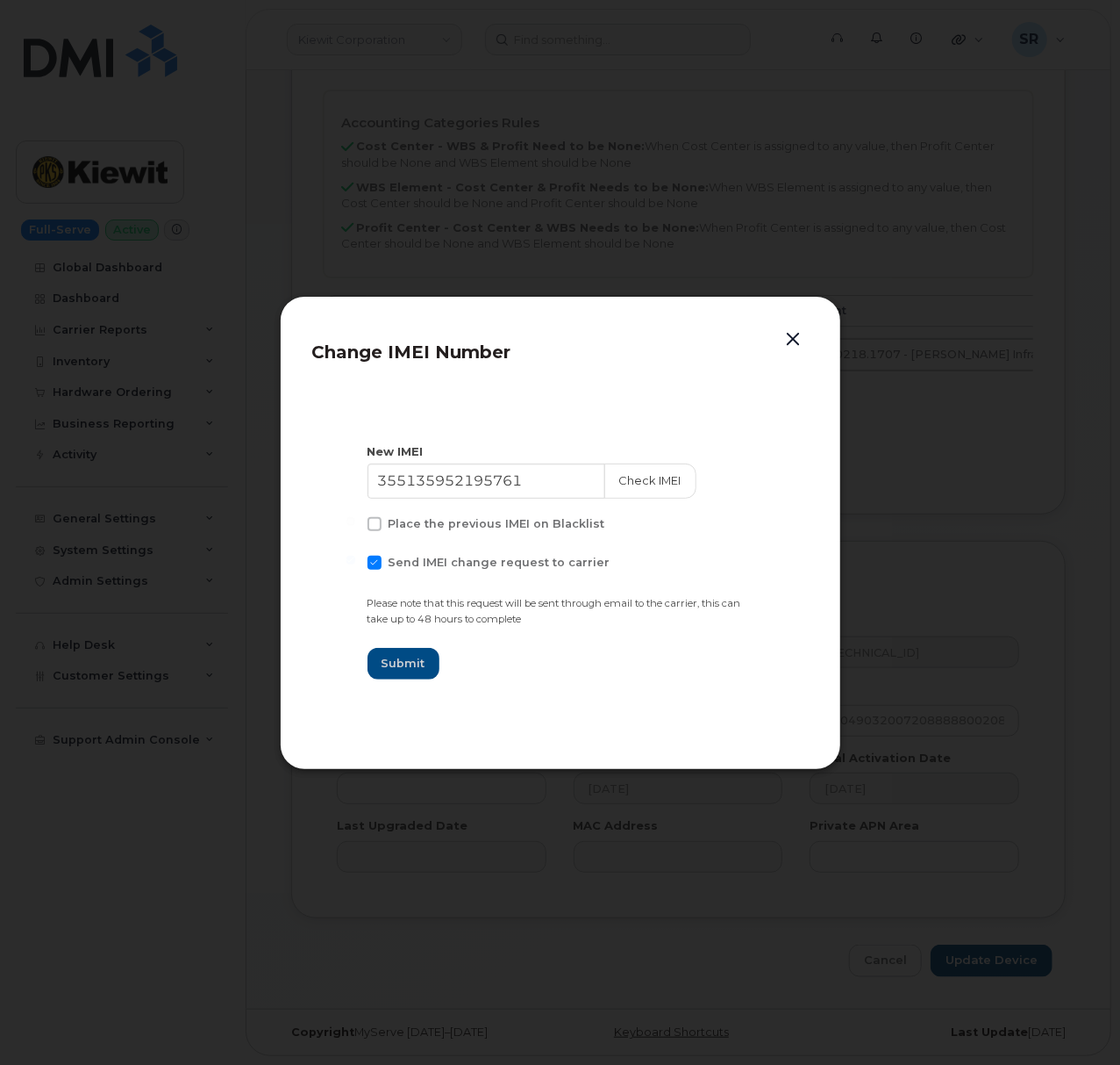
click at [454, 563] on span "Send IMEI change request to carrier" at bounding box center [499, 563] width 222 height 14
click at [355, 563] on input "Send IMEI change request to carrier" at bounding box center [350, 560] width 9 height 9
checkbox input "false"
drag, startPoint x: 406, startPoint y: 479, endPoint x: 243, endPoint y: 479, distance: 163.0
click at [243, 479] on div "Change IMEI Number New IMEI 355135952195761 Check IMEI Place the previous IMEI …" at bounding box center [560, 532] width 1120 height 1065
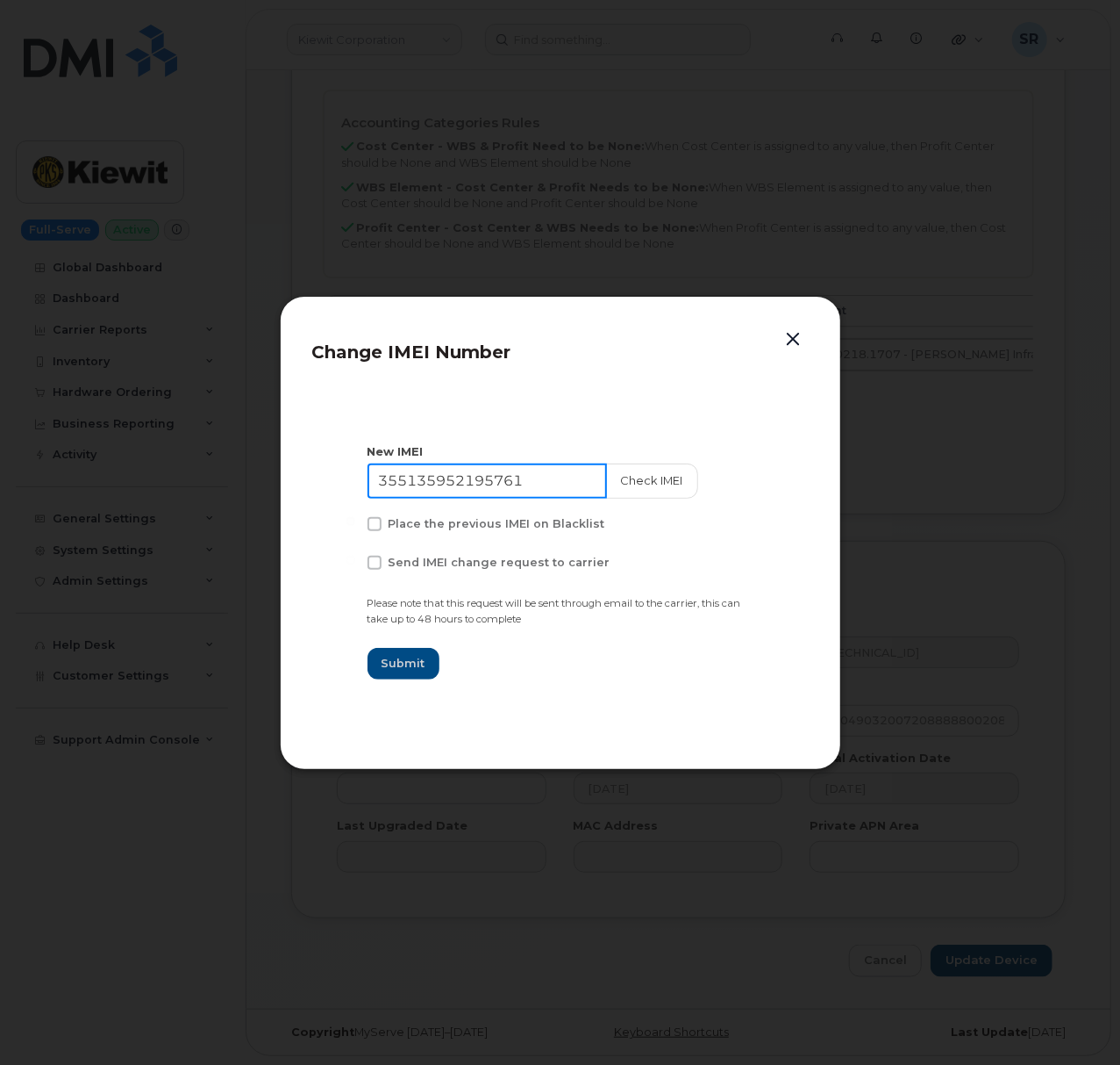
paste input "8654496667967"
type input "358654496667967"
click at [405, 657] on span "Submit" at bounding box center [403, 663] width 44 height 17
type input "358654496667967"
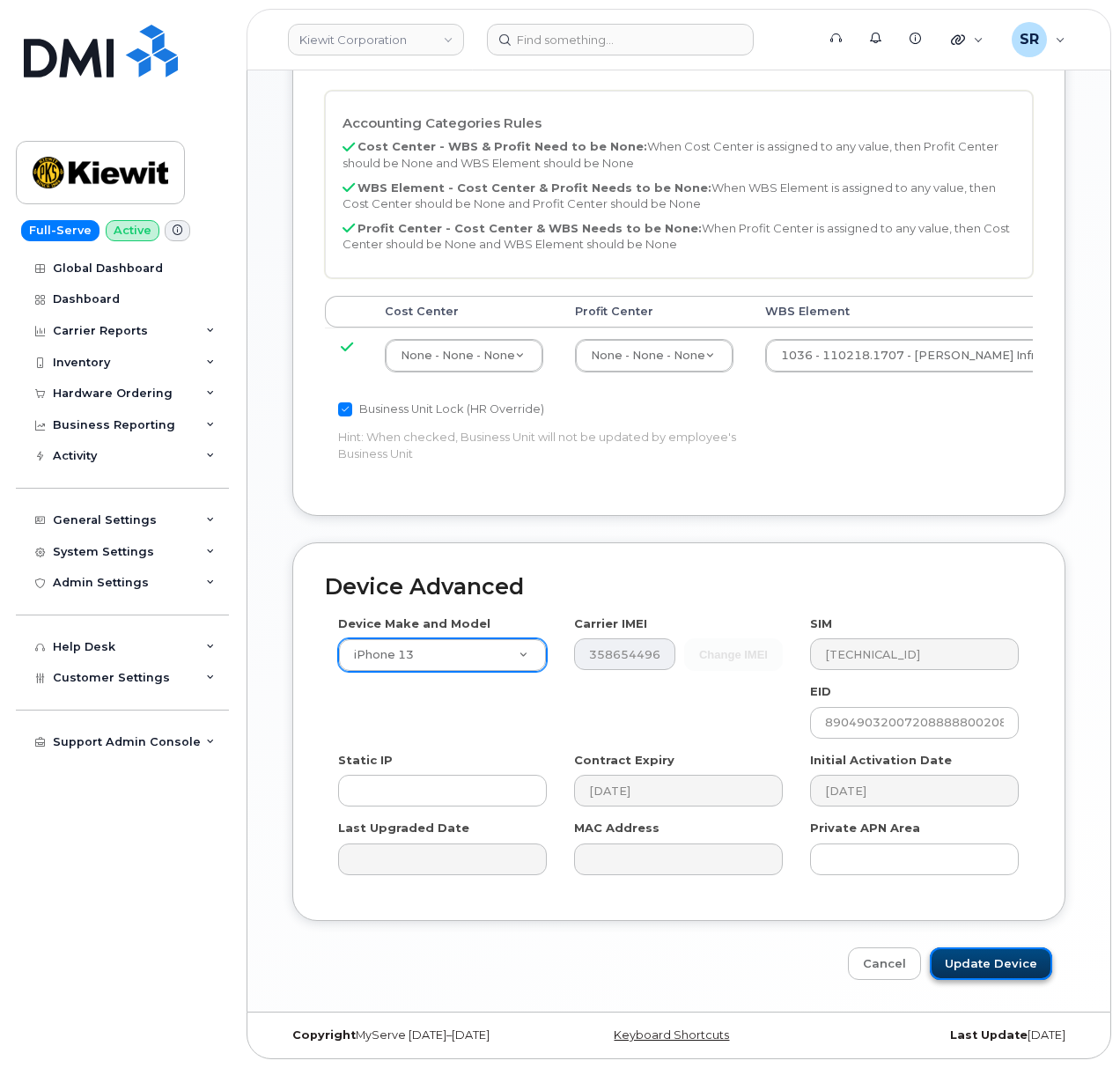
click at [994, 951] on input "Update Device" at bounding box center [990, 963] width 122 height 32
type input "Saving..."
